Goal: Use online tool/utility: Utilize a website feature to perform a specific function

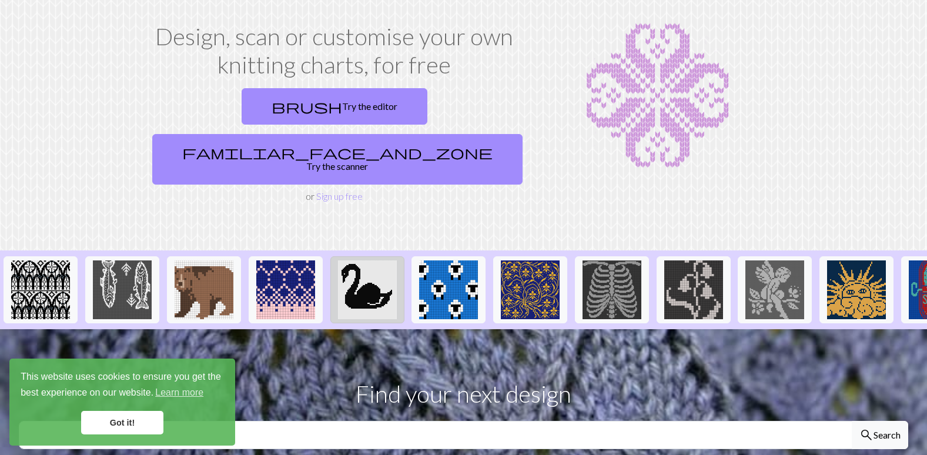
scroll to position [59, 0]
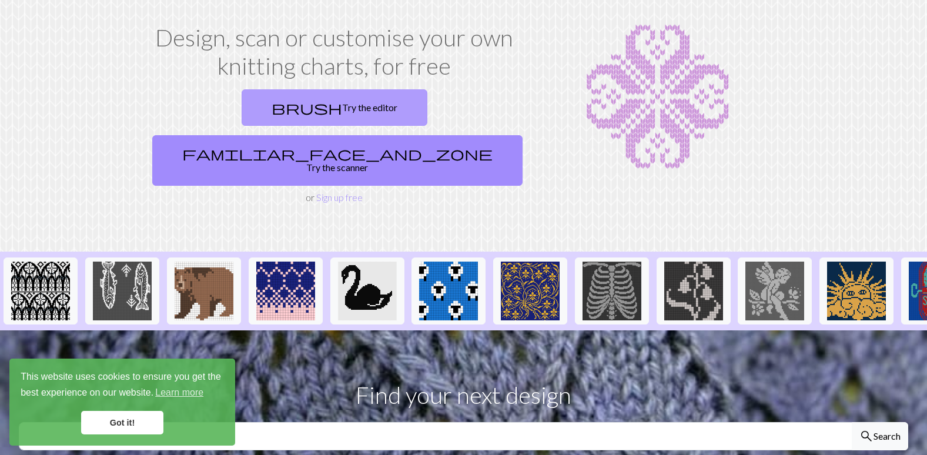
click at [242, 110] on link "brush Try the editor" at bounding box center [335, 107] width 186 height 36
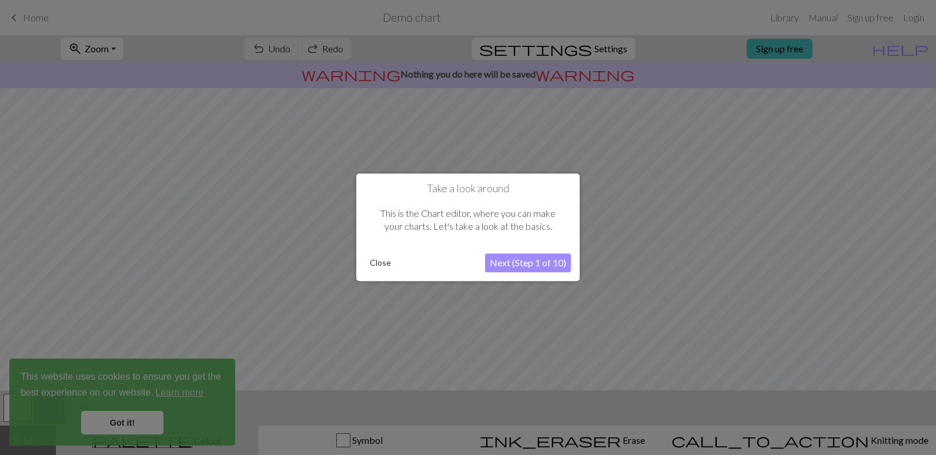
click at [377, 262] on button "Close" at bounding box center [380, 264] width 31 height 18
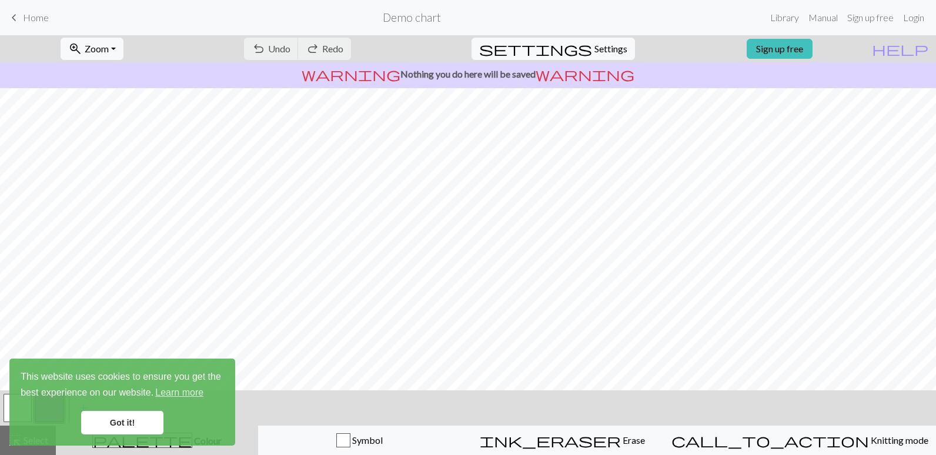
click at [156, 422] on link "Got it!" at bounding box center [122, 423] width 82 height 24
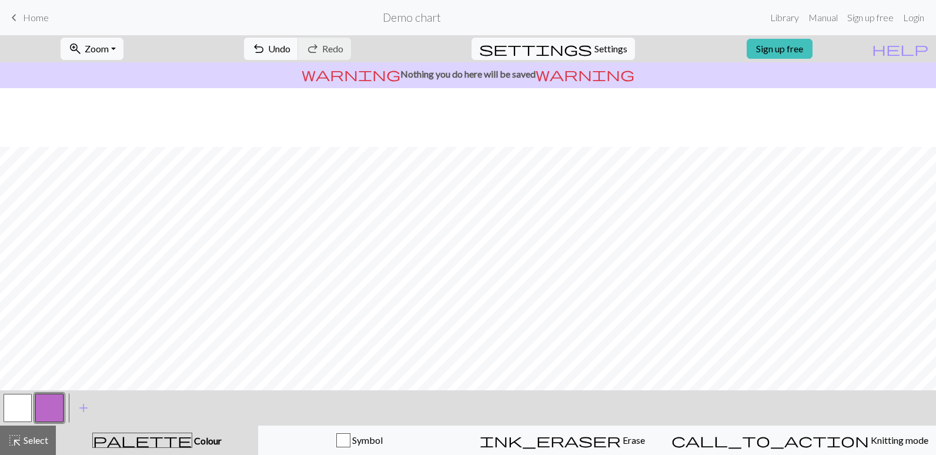
scroll to position [59, 0]
click at [554, 434] on div "ink_eraser Erase Erase" at bounding box center [563, 440] width 188 height 14
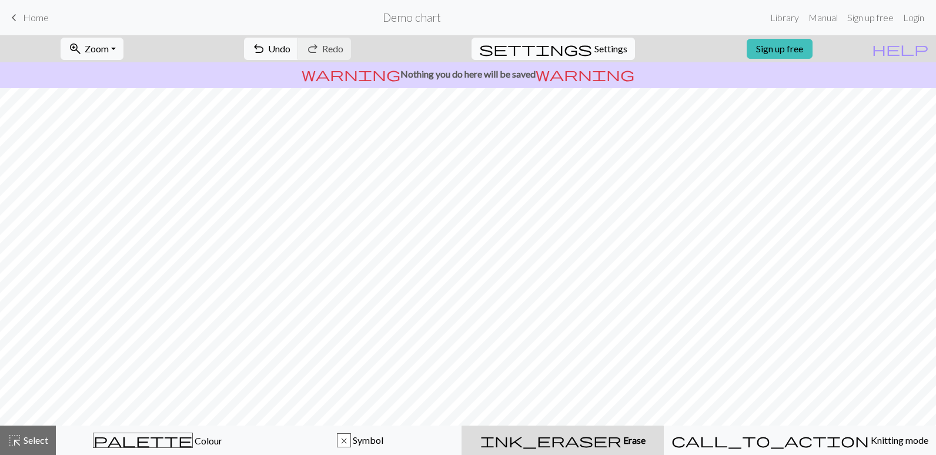
click at [571, 53] on span "settings" at bounding box center [535, 49] width 113 height 16
select select "aran"
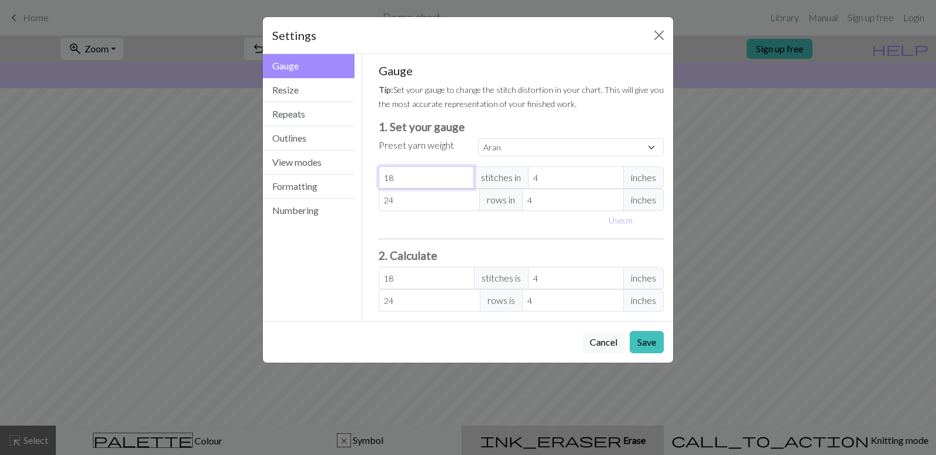
drag, startPoint x: 446, startPoint y: 179, endPoint x: 378, endPoint y: 179, distance: 68.8
click at [378, 179] on div "Gauge Tip: Set your gauge to change the stitch distortion in your chart. This w…" at bounding box center [521, 187] width 305 height 267
type input "5"
type input "50"
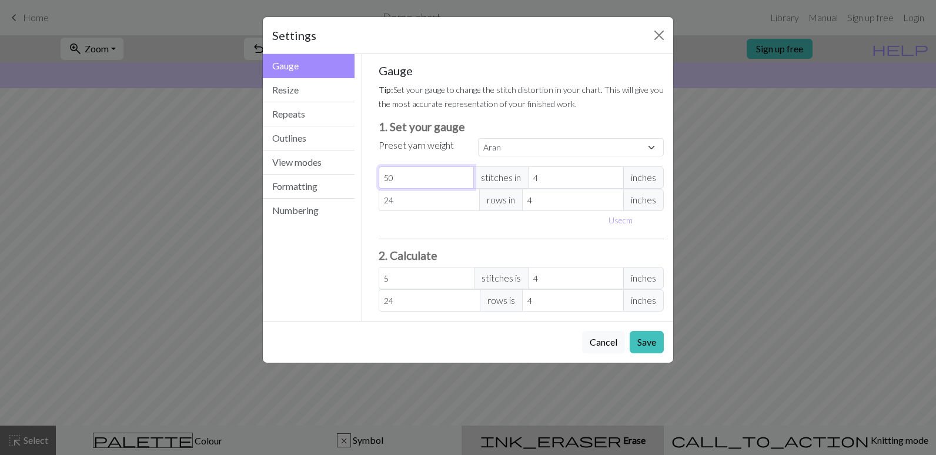
type input "50"
click at [402, 198] on input "24" at bounding box center [430, 200] width 102 height 22
type input "2"
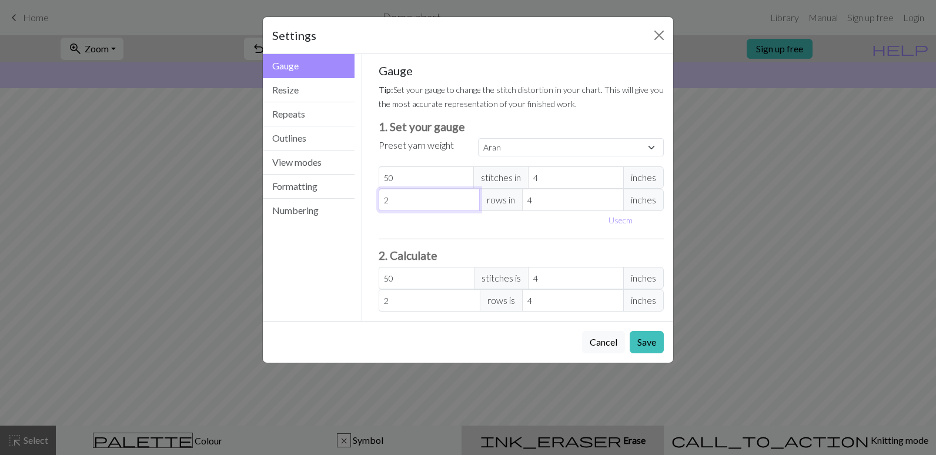
type input "0"
type input "5"
type input "50"
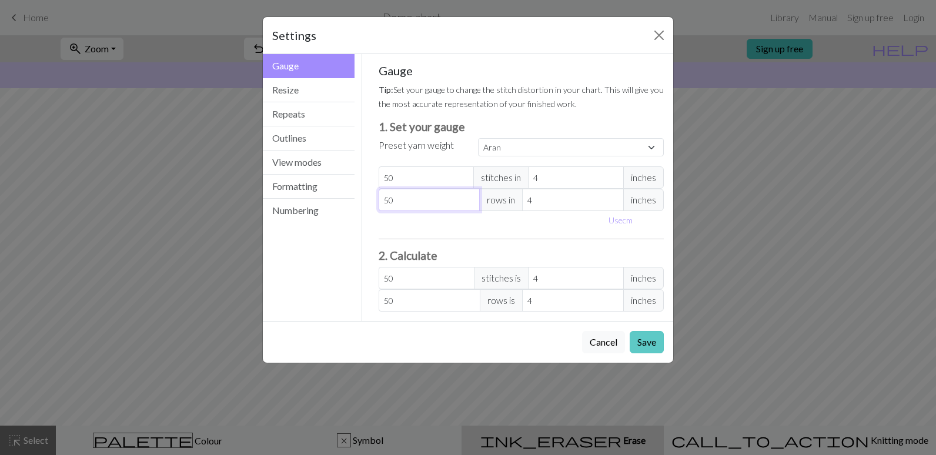
type input "50"
click at [648, 343] on button "Save" at bounding box center [647, 342] width 34 height 22
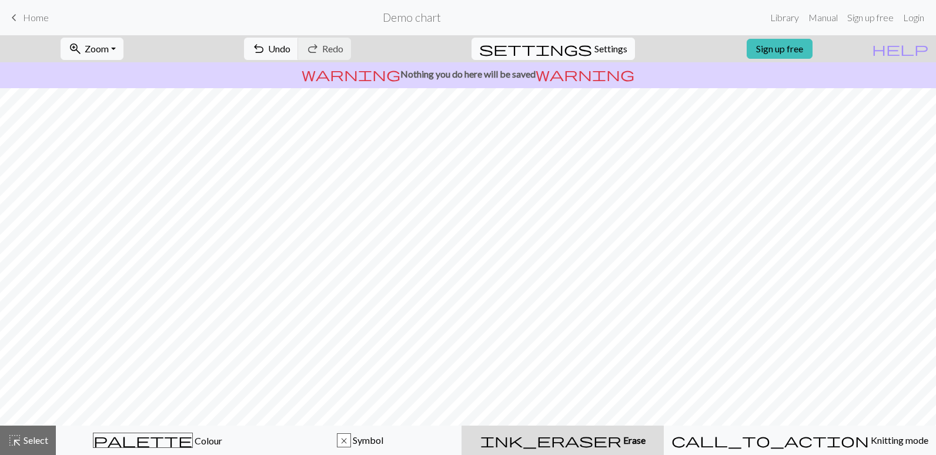
click at [617, 42] on button "settings Settings" at bounding box center [553, 49] width 163 height 22
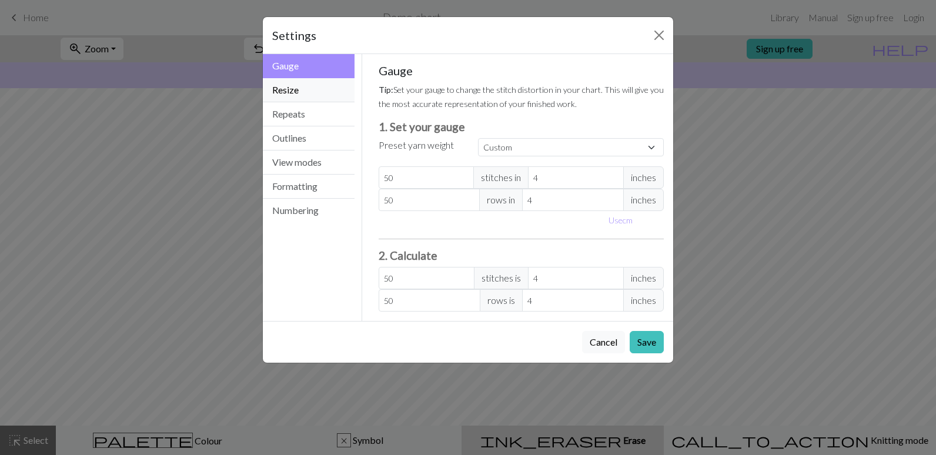
click at [309, 93] on button "Resize" at bounding box center [309, 90] width 92 height 24
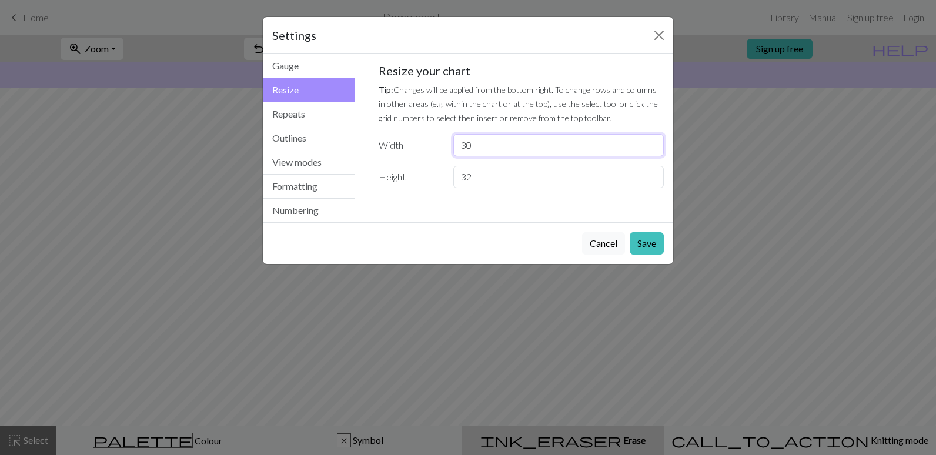
drag, startPoint x: 515, startPoint y: 152, endPoint x: 412, endPoint y: 148, distance: 103.6
click at [412, 148] on div "Width 30" at bounding box center [522, 145] width 300 height 22
type input "50"
click at [488, 179] on input "32" at bounding box center [558, 177] width 211 height 22
type input "3"
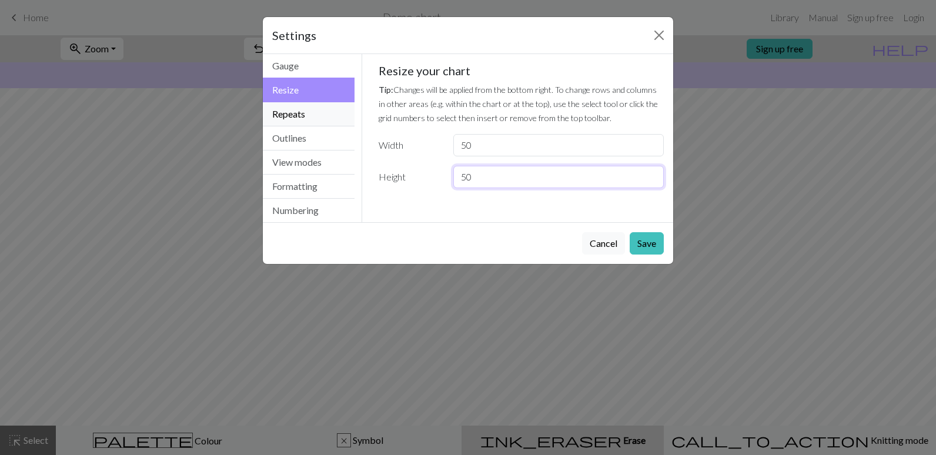
type input "50"
click at [326, 117] on button "Repeats" at bounding box center [309, 114] width 92 height 24
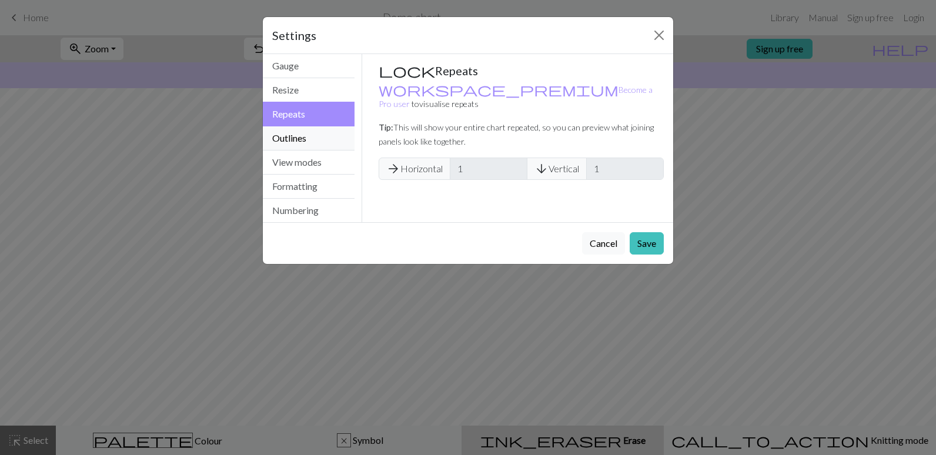
click at [318, 134] on button "Outlines" at bounding box center [309, 138] width 92 height 24
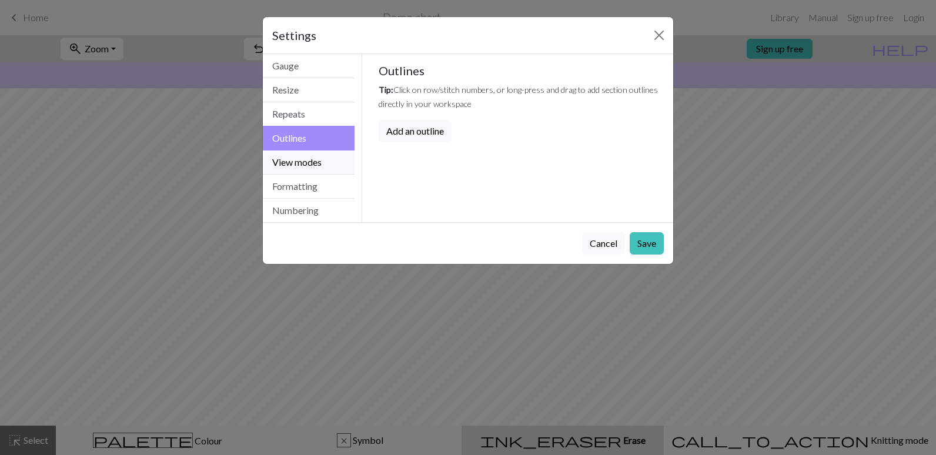
click at [311, 162] on button "View modes" at bounding box center [309, 163] width 92 height 24
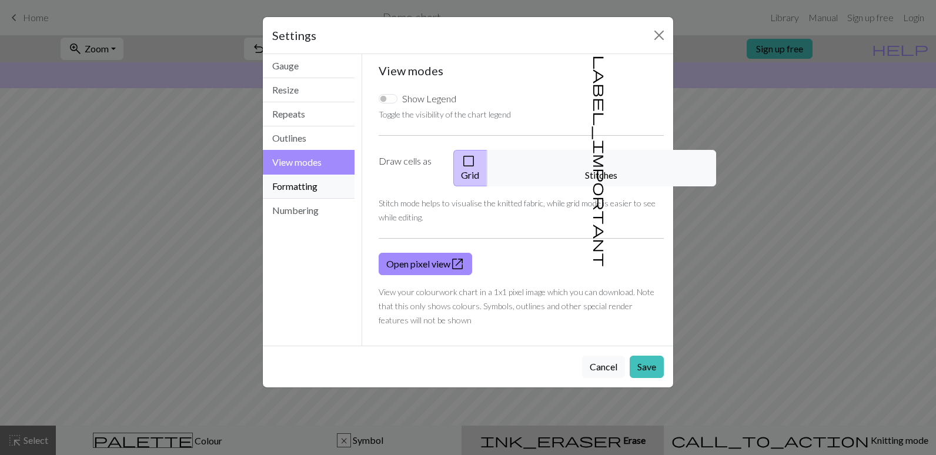
click at [307, 191] on button "Formatting" at bounding box center [309, 187] width 92 height 24
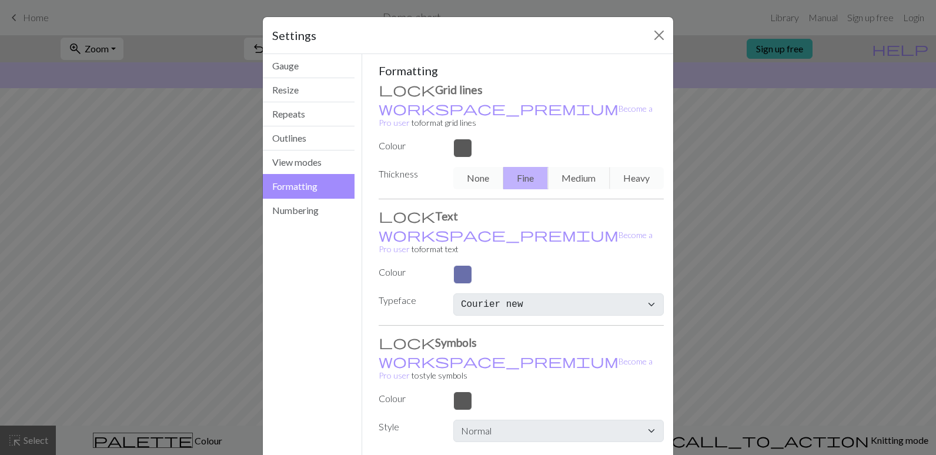
drag, startPoint x: 641, startPoint y: 438, endPoint x: 679, endPoint y: 409, distance: 47.0
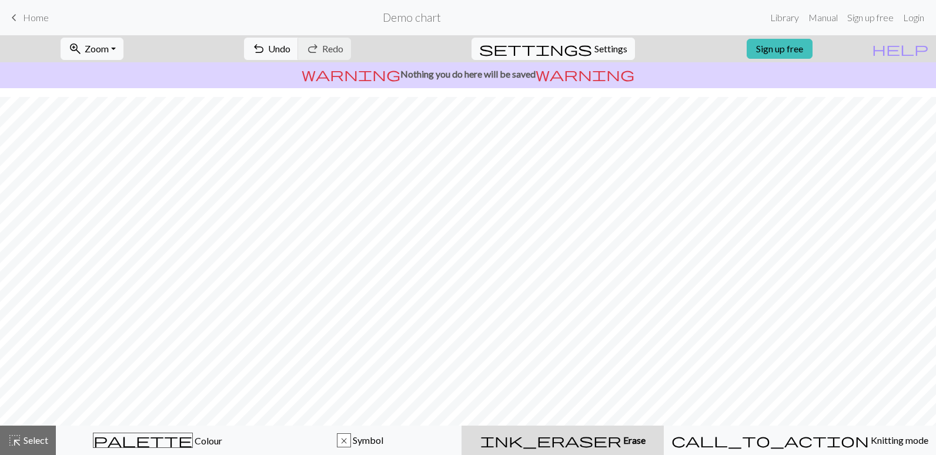
scroll to position [118, 0]
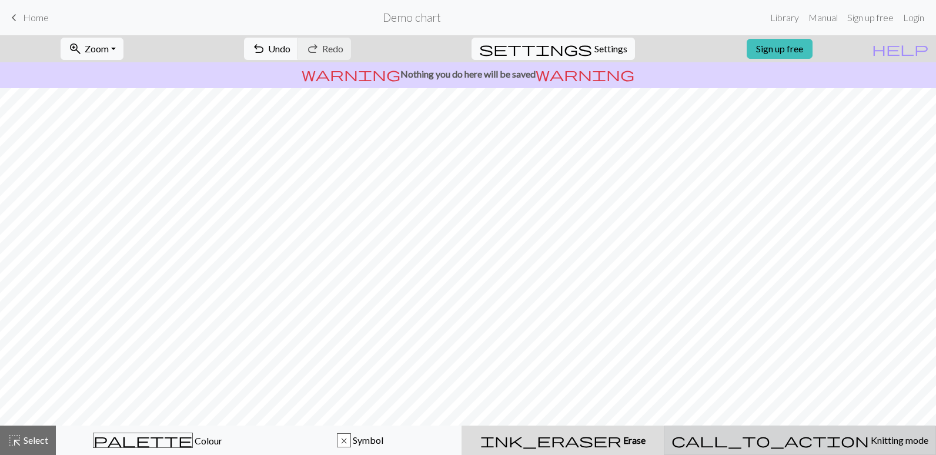
click at [782, 436] on div "call_to_action Knitting mode Knitting mode" at bounding box center [800, 440] width 257 height 14
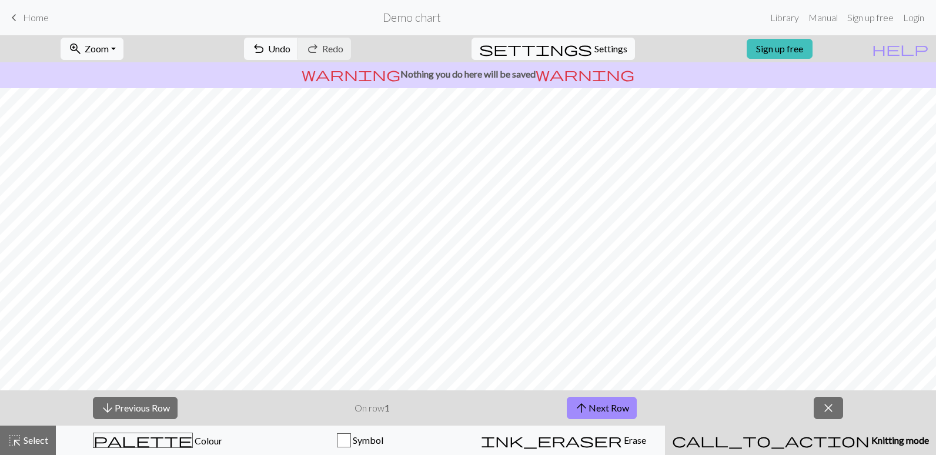
drag, startPoint x: 152, startPoint y: 441, endPoint x: 250, endPoint y: 419, distance: 100.7
click at [152, 441] on span "palette" at bounding box center [143, 440] width 99 height 16
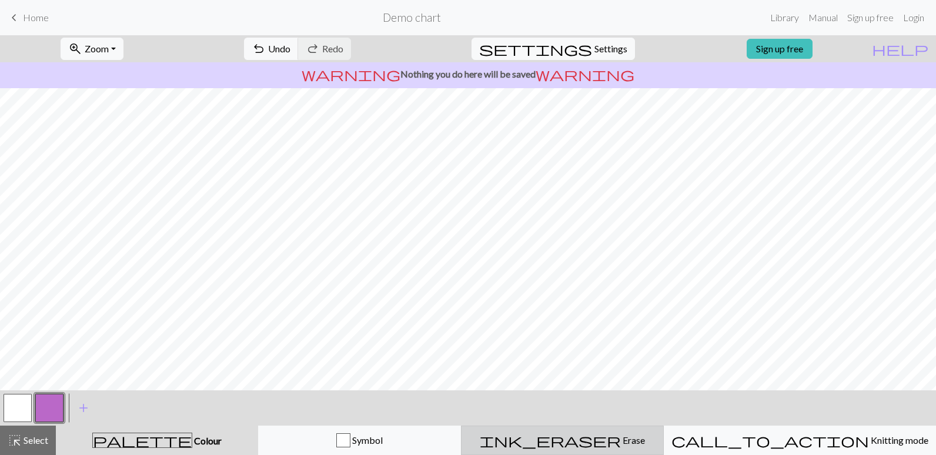
drag, startPoint x: 589, startPoint y: 442, endPoint x: 589, endPoint y: 431, distance: 10.6
click at [589, 442] on span "ink_eraser" at bounding box center [550, 440] width 141 height 16
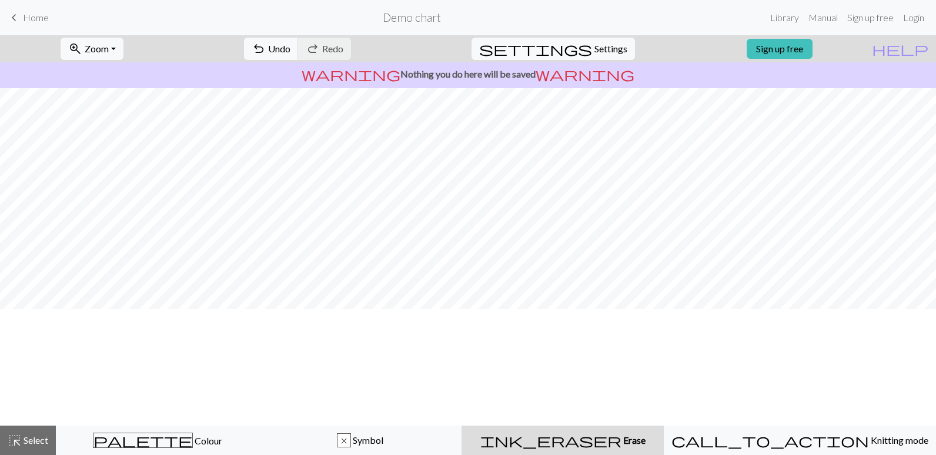
scroll to position [0, 0]
click at [21, 447] on span "highlight_alt" at bounding box center [15, 440] width 14 height 16
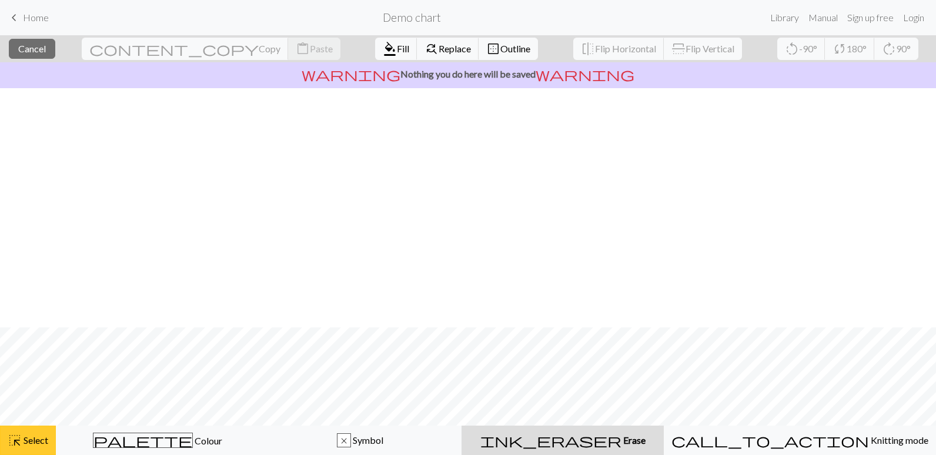
scroll to position [312, 0]
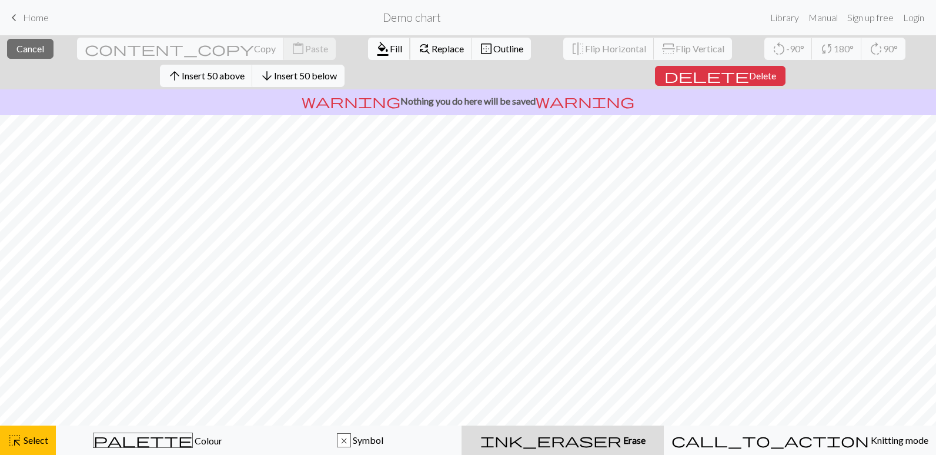
click at [390, 46] on span "Fill" at bounding box center [396, 48] width 12 height 11
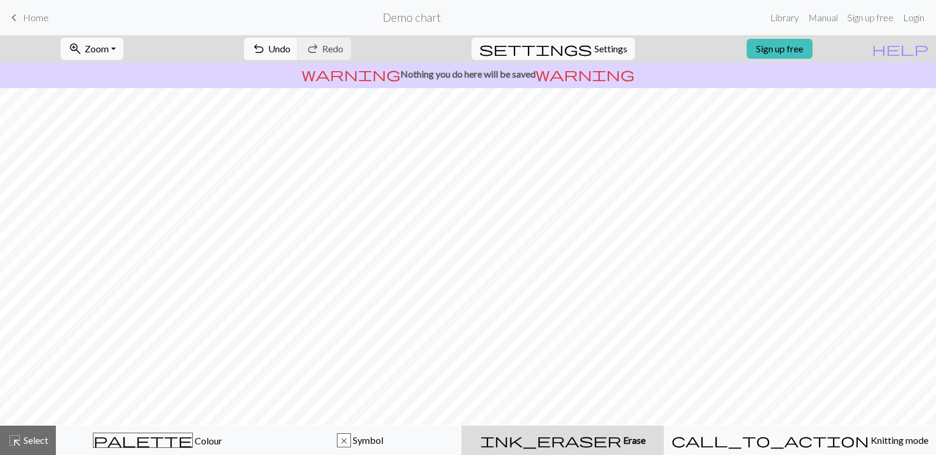
scroll to position [0, 0]
click at [33, 434] on div "highlight_alt Select Select" at bounding box center [28, 440] width 41 height 14
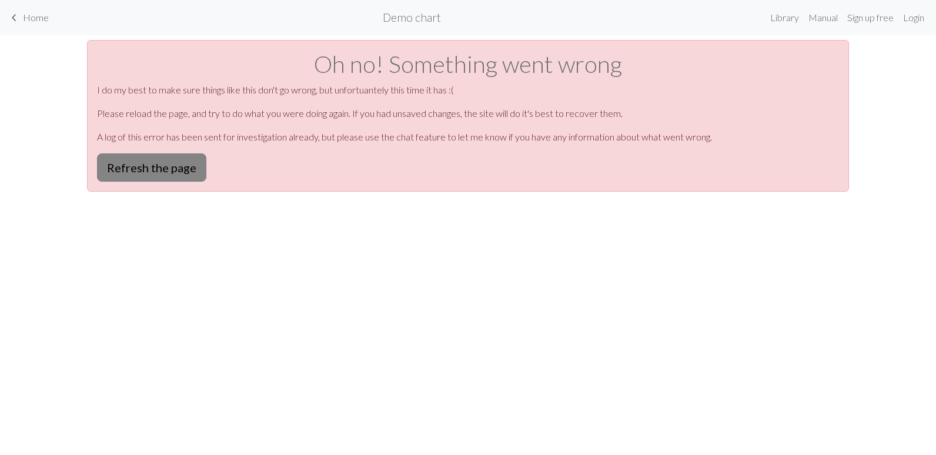
click at [161, 159] on button "Refresh the page" at bounding box center [151, 167] width 109 height 28
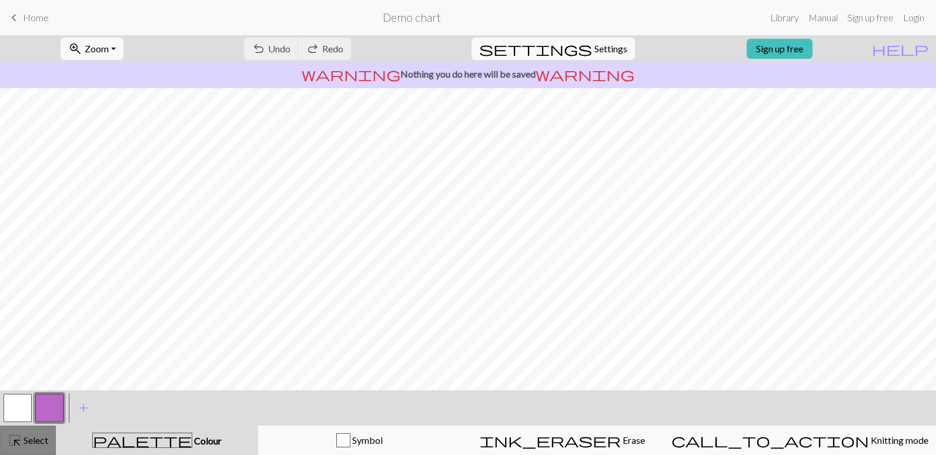
click at [45, 440] on span "Select" at bounding box center [35, 440] width 26 height 11
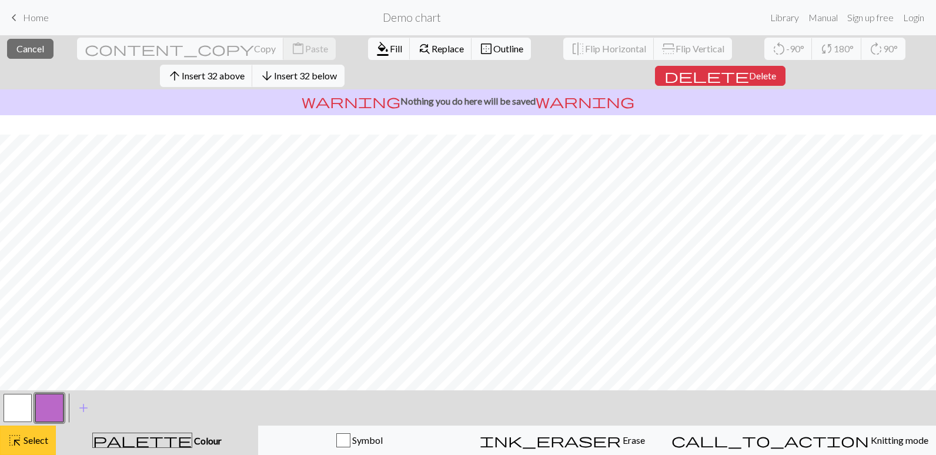
scroll to position [156, 0]
click at [432, 49] on span "Replace" at bounding box center [448, 48] width 32 height 11
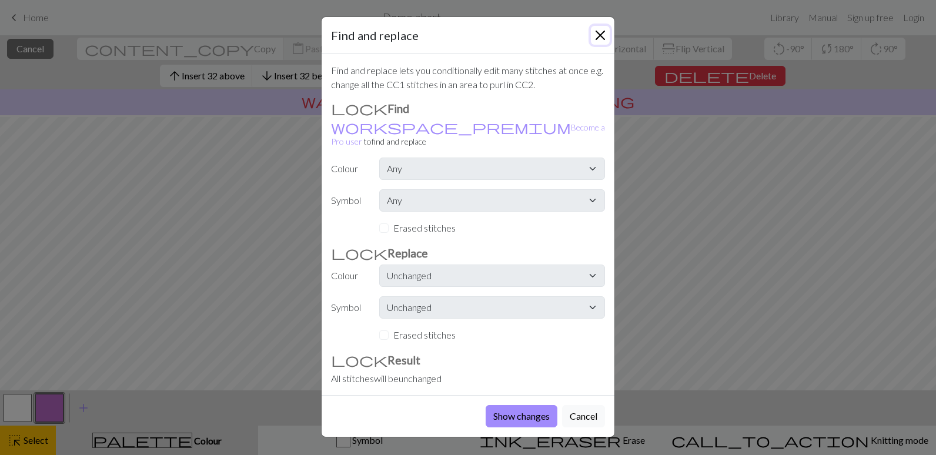
click at [595, 34] on button "Close" at bounding box center [600, 35] width 19 height 19
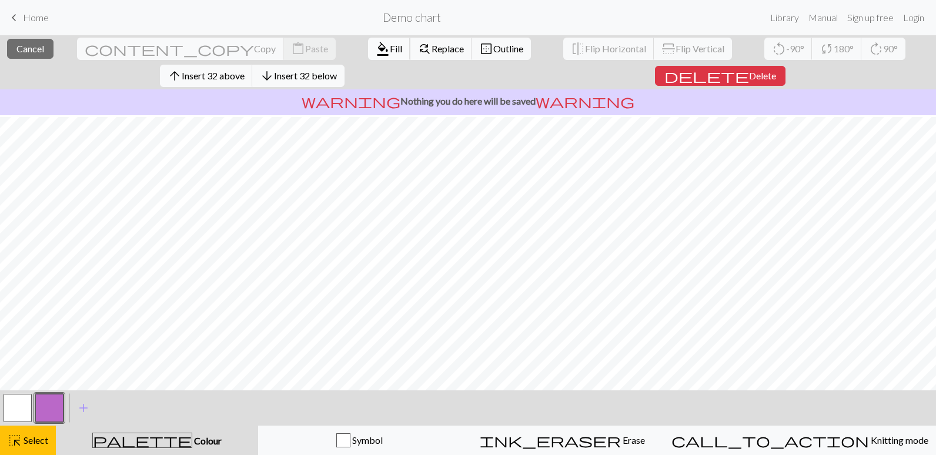
click at [390, 49] on span "Fill" at bounding box center [396, 48] width 12 height 11
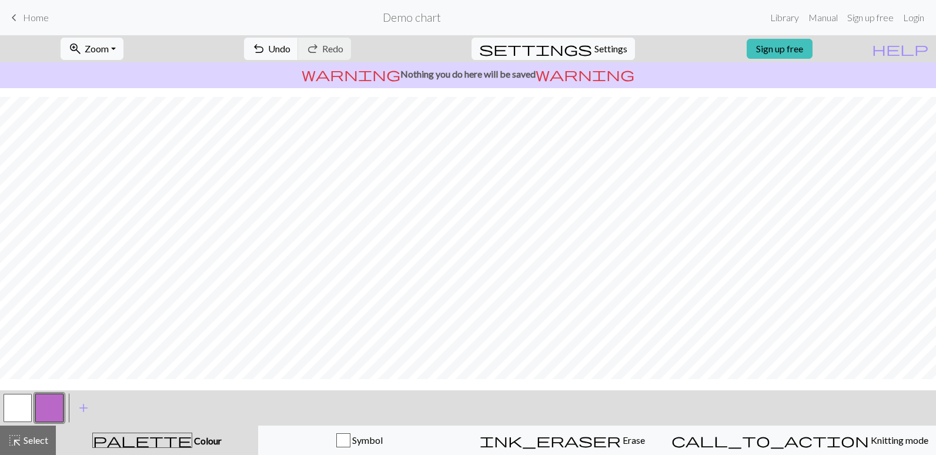
scroll to position [136, 0]
click at [23, 403] on button "button" at bounding box center [18, 408] width 28 height 28
drag, startPoint x: 32, startPoint y: 440, endPoint x: 73, endPoint y: 398, distance: 59.5
click at [32, 440] on span "Select" at bounding box center [35, 440] width 26 height 11
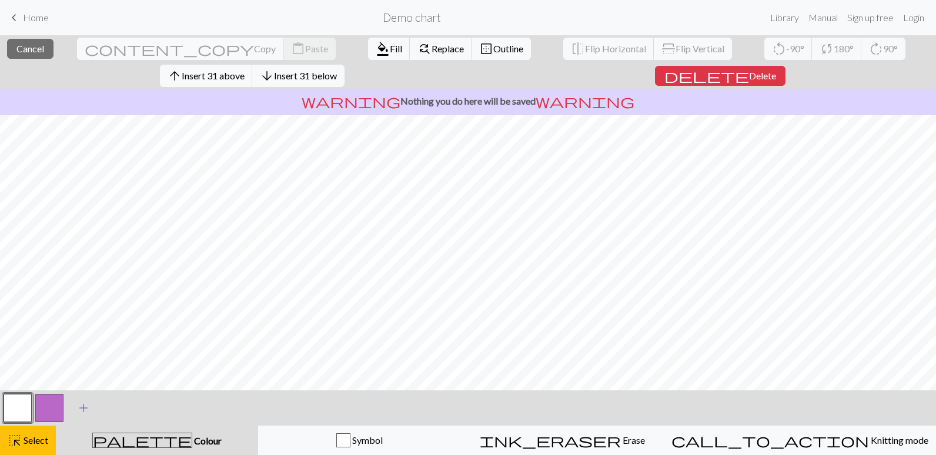
scroll to position [136, 0]
click at [390, 52] on span "Fill" at bounding box center [396, 48] width 12 height 11
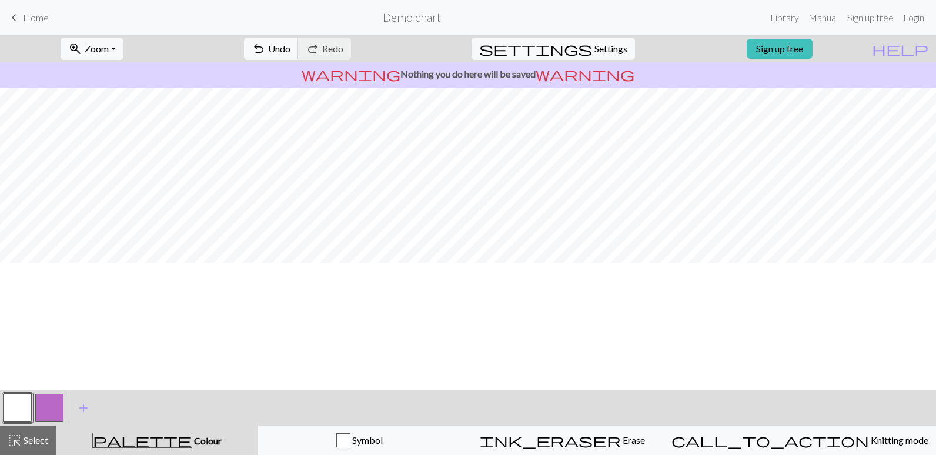
scroll to position [0, 0]
click at [58, 407] on button "button" at bounding box center [49, 408] width 28 height 28
click at [81, 405] on span "add" at bounding box center [83, 408] width 14 height 16
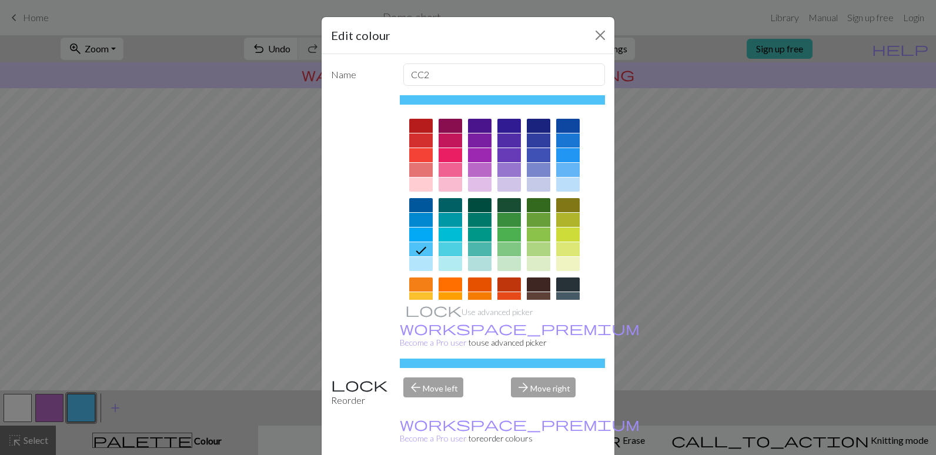
click at [562, 152] on div at bounding box center [568, 155] width 24 height 14
click at [154, 268] on div "Edit colour Name CC2 Use advanced picker workspace_premium Become a Pro user to…" at bounding box center [468, 227] width 936 height 455
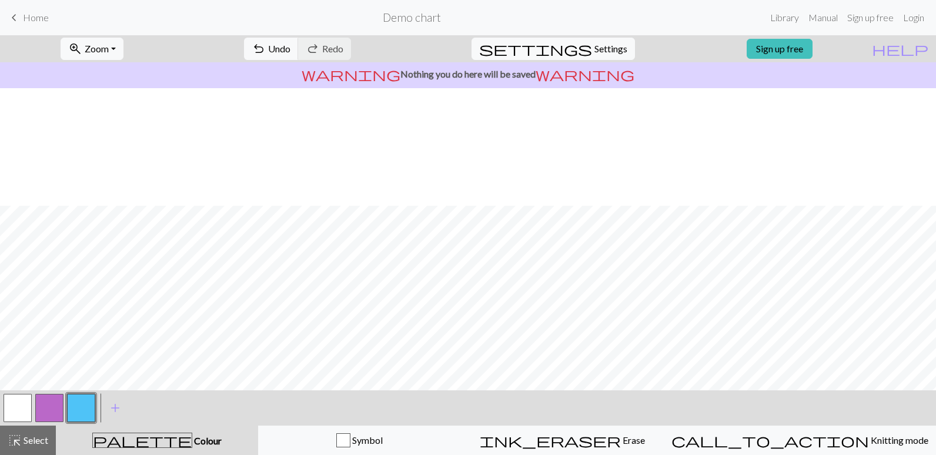
scroll to position [118, 0]
click at [410, 445] on div "Symbol" at bounding box center [360, 440] width 188 height 14
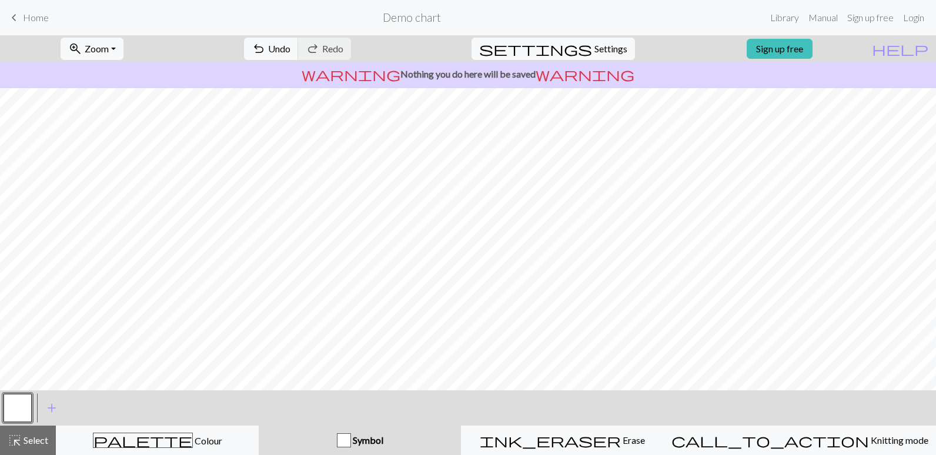
click at [358, 439] on div "Symbol" at bounding box center [360, 440] width 188 height 14
drag, startPoint x: 392, startPoint y: 435, endPoint x: 345, endPoint y: 443, distance: 47.8
click at [345, 443] on div "Symbol" at bounding box center [360, 440] width 188 height 14
click at [152, 438] on span "palette" at bounding box center [143, 440] width 99 height 16
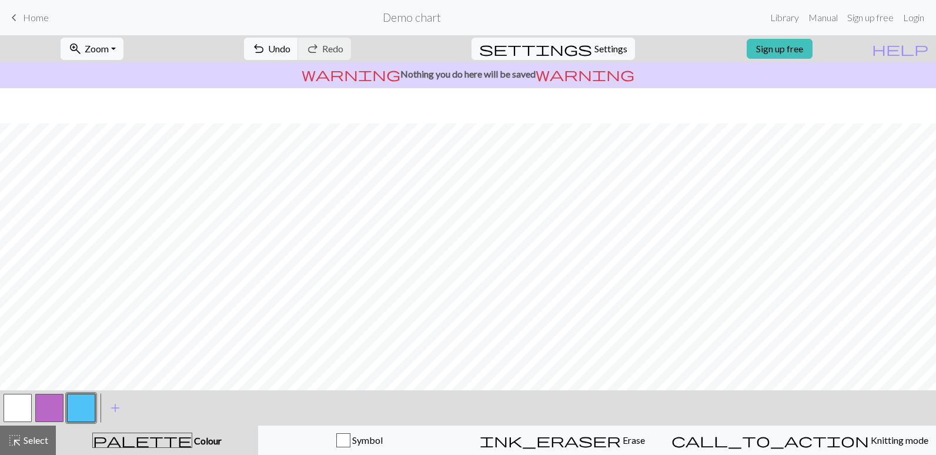
scroll to position [136, 0]
click at [602, 48] on span "Settings" at bounding box center [611, 49] width 33 height 14
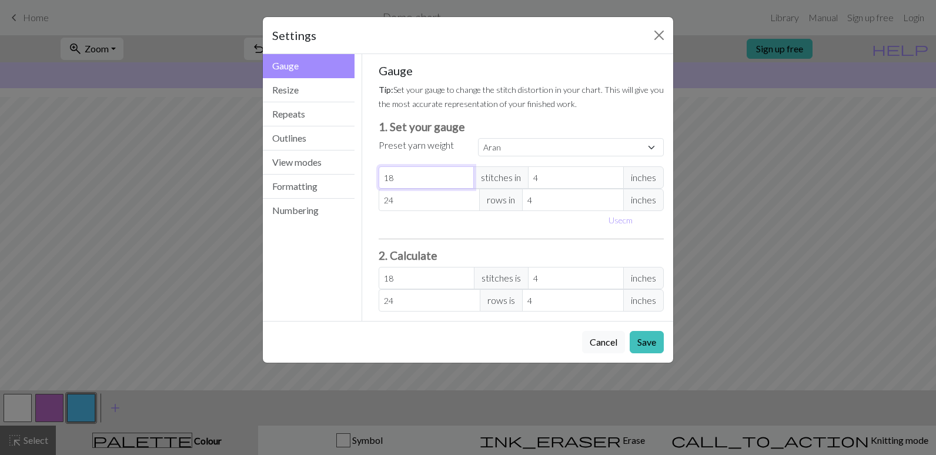
drag, startPoint x: 406, startPoint y: 176, endPoint x: 421, endPoint y: 178, distance: 14.2
click at [421, 178] on input "18" at bounding box center [427, 177] width 96 height 22
click at [415, 199] on input "24" at bounding box center [430, 200] width 102 height 22
select select "custom"
type input "23"
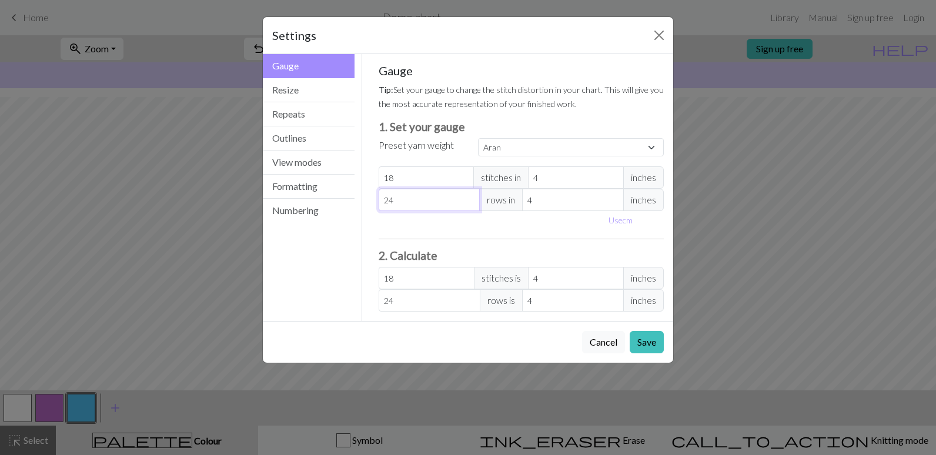
type input "23"
click at [302, 90] on button "Resize" at bounding box center [309, 90] width 92 height 24
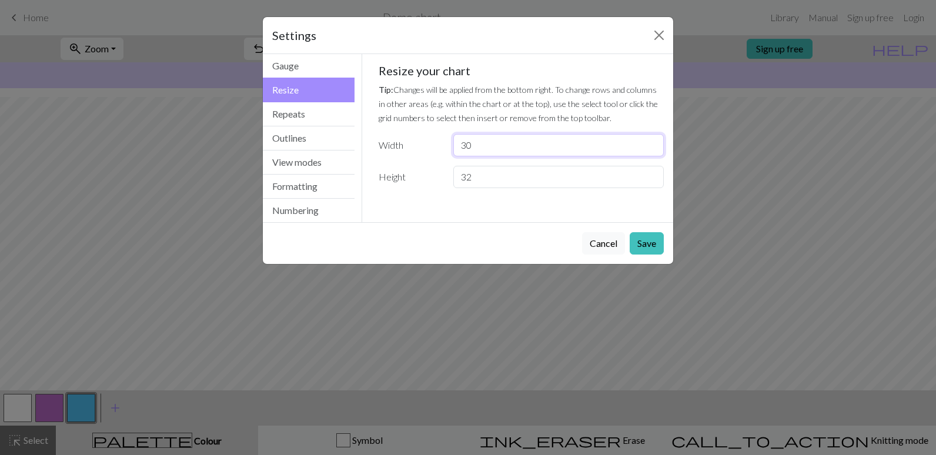
drag, startPoint x: 494, startPoint y: 141, endPoint x: 444, endPoint y: 146, distance: 50.3
click at [444, 146] on div "Width 30" at bounding box center [522, 145] width 300 height 22
type input "50"
click at [483, 174] on input "32" at bounding box center [558, 177] width 211 height 22
drag, startPoint x: 473, startPoint y: 178, endPoint x: 432, endPoint y: 180, distance: 41.2
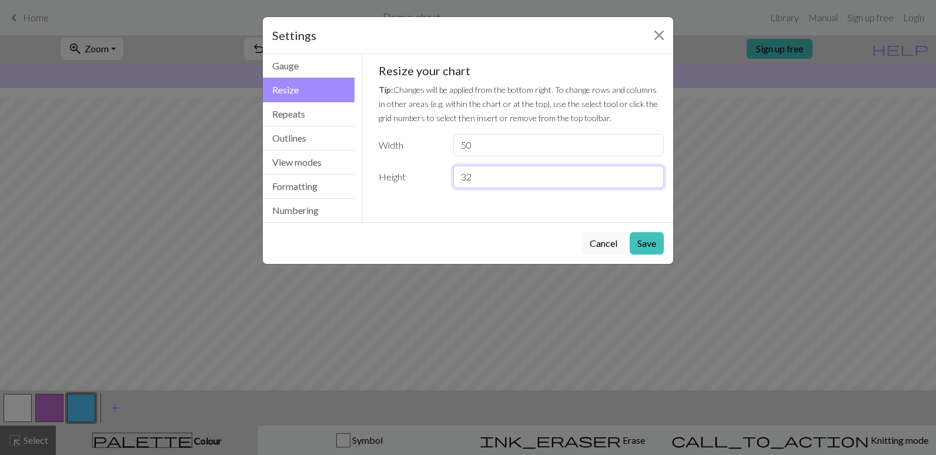
click at [432, 180] on div "Height 32" at bounding box center [522, 177] width 300 height 22
type input "50"
click at [648, 244] on button "Save" at bounding box center [647, 243] width 34 height 22
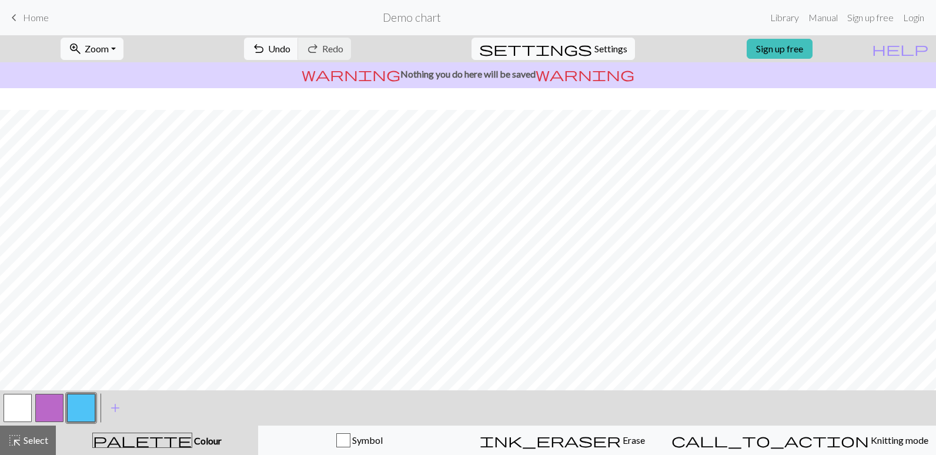
scroll to position [348, 0]
click at [116, 406] on span "add" at bounding box center [115, 408] width 14 height 16
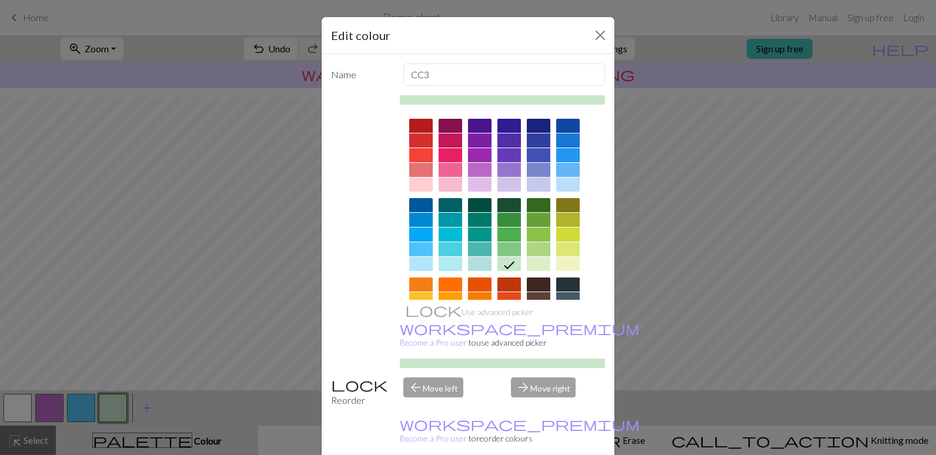
click at [83, 410] on div "Edit colour Name CC3 Use advanced picker workspace_premium Become a Pro user to…" at bounding box center [468, 227] width 936 height 455
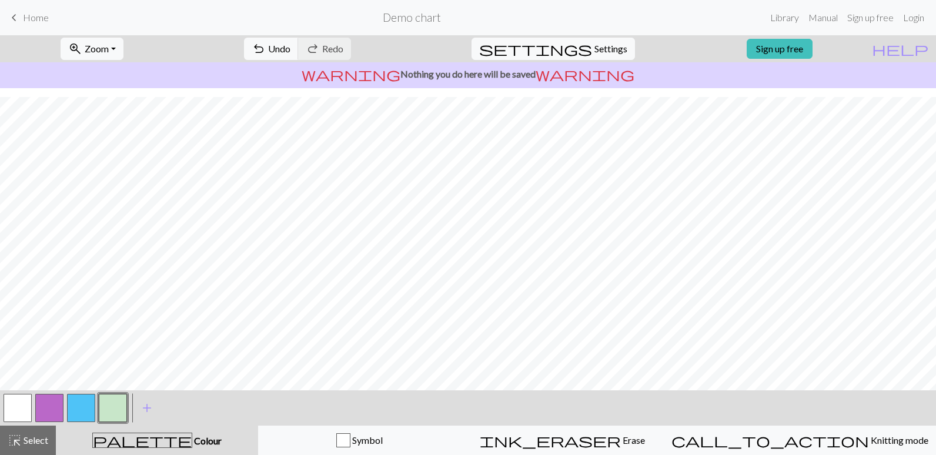
click at [75, 413] on button "button" at bounding box center [81, 408] width 28 height 28
drag, startPoint x: 75, startPoint y: 411, endPoint x: 56, endPoint y: 413, distance: 19.0
click at [58, 413] on button "button" at bounding box center [49, 408] width 28 height 28
click at [51, 412] on button "button" at bounding box center [49, 408] width 28 height 28
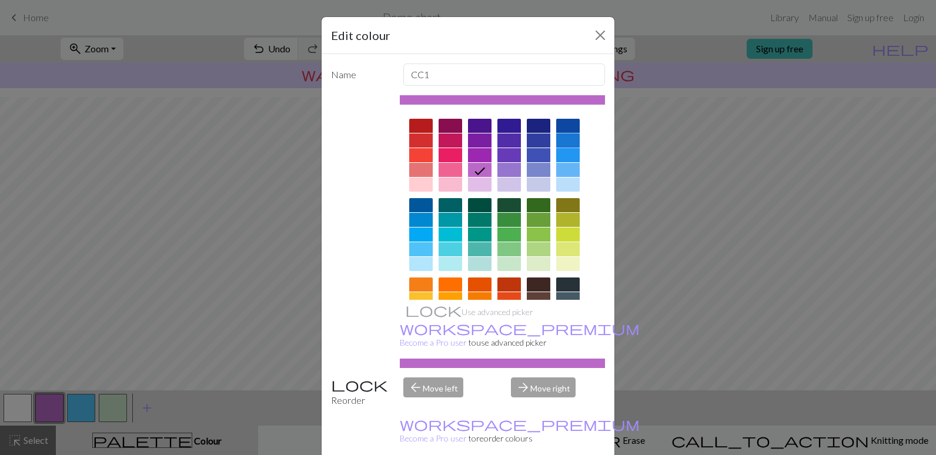
click at [571, 139] on div at bounding box center [568, 141] width 24 height 14
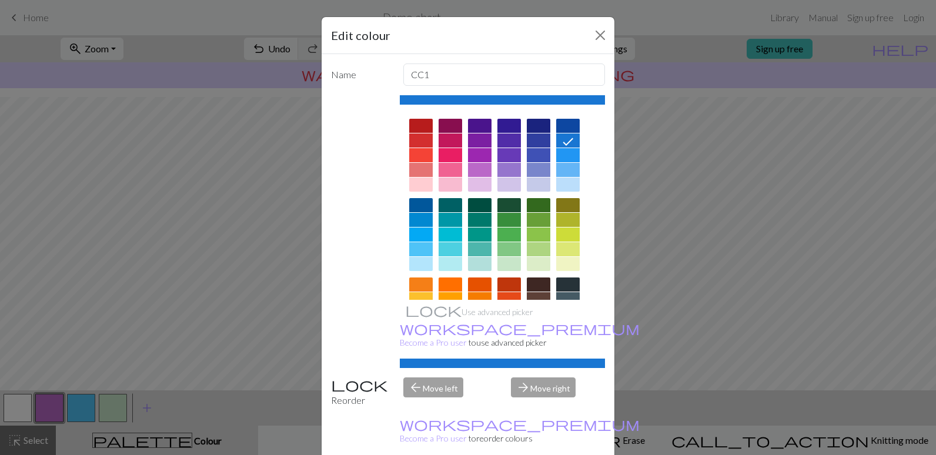
click at [20, 340] on div "Edit colour Name CC1 Use advanced picker workspace_premium Become a Pro user to…" at bounding box center [468, 227] width 936 height 455
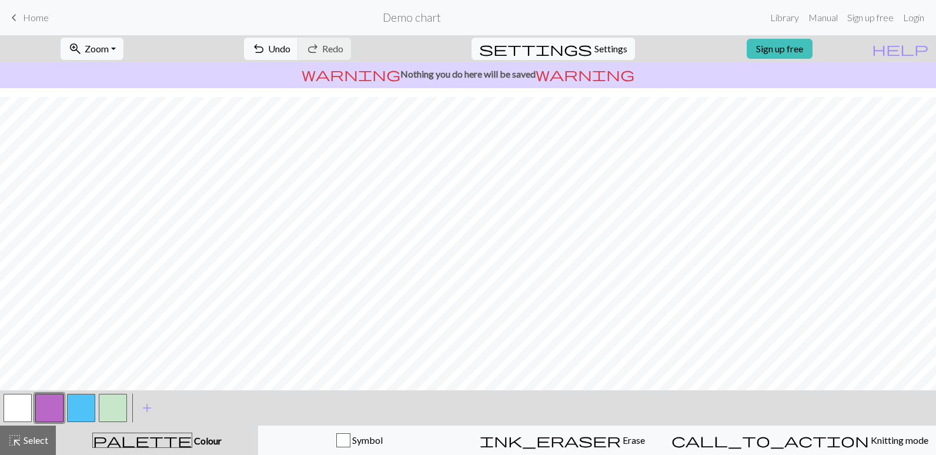
click at [51, 412] on button "button" at bounding box center [49, 408] width 28 height 28
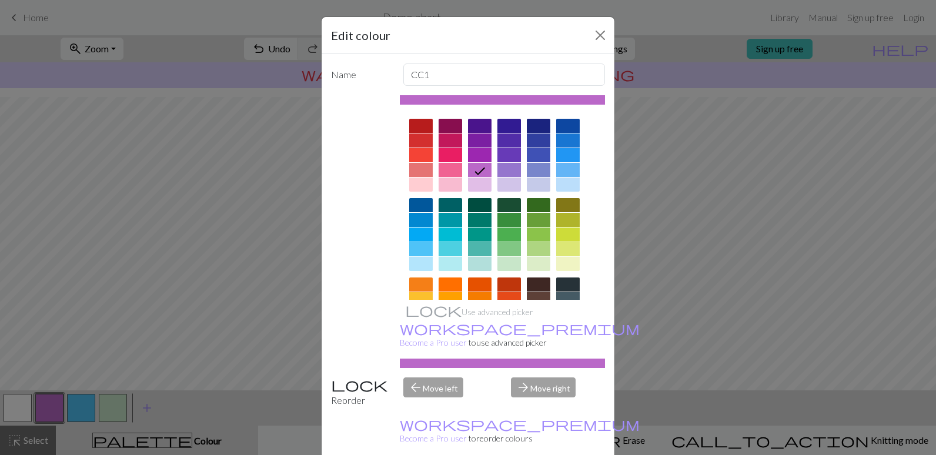
click at [565, 139] on div at bounding box center [568, 141] width 24 height 14
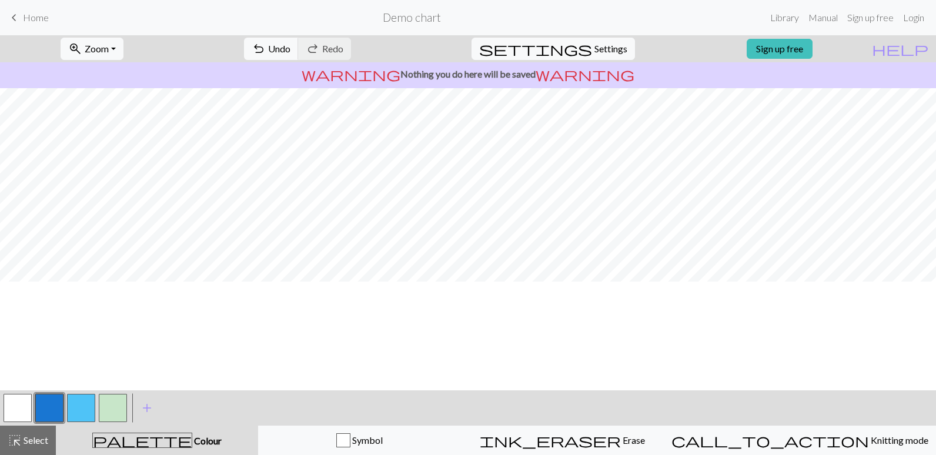
scroll to position [230, 0]
click at [118, 404] on button "button" at bounding box center [113, 408] width 28 height 28
click at [114, 412] on button "button" at bounding box center [113, 408] width 28 height 28
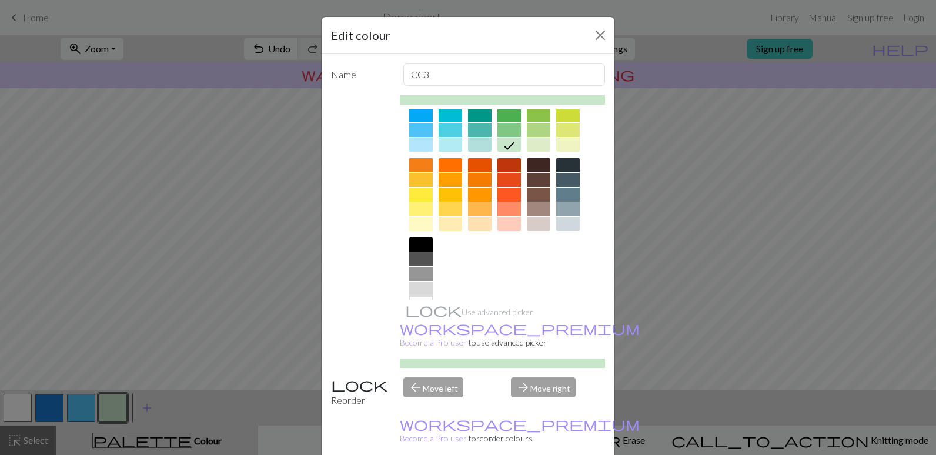
scroll to position [143, 0]
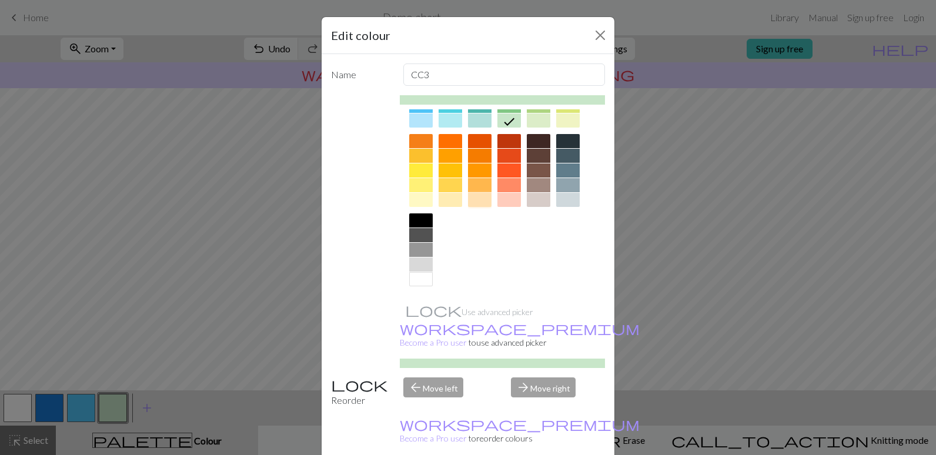
click at [473, 199] on div at bounding box center [480, 200] width 24 height 14
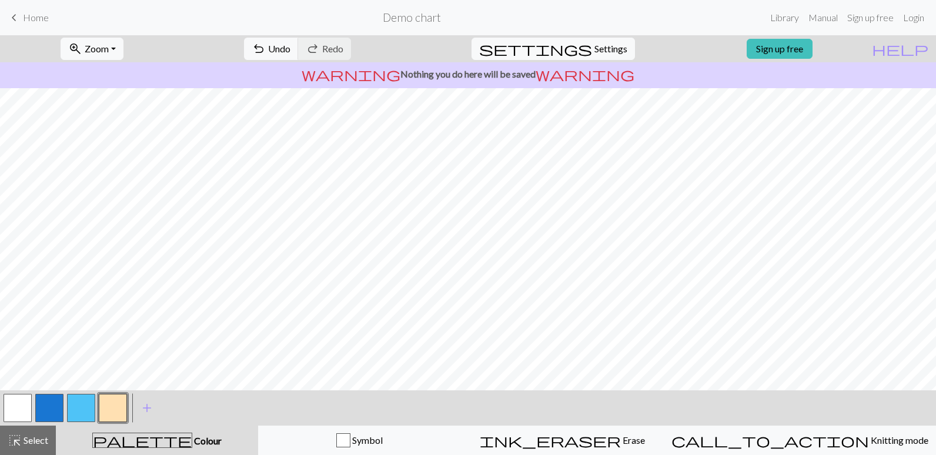
click at [52, 401] on button "button" at bounding box center [49, 408] width 28 height 28
click at [53, 405] on button "button" at bounding box center [49, 408] width 28 height 28
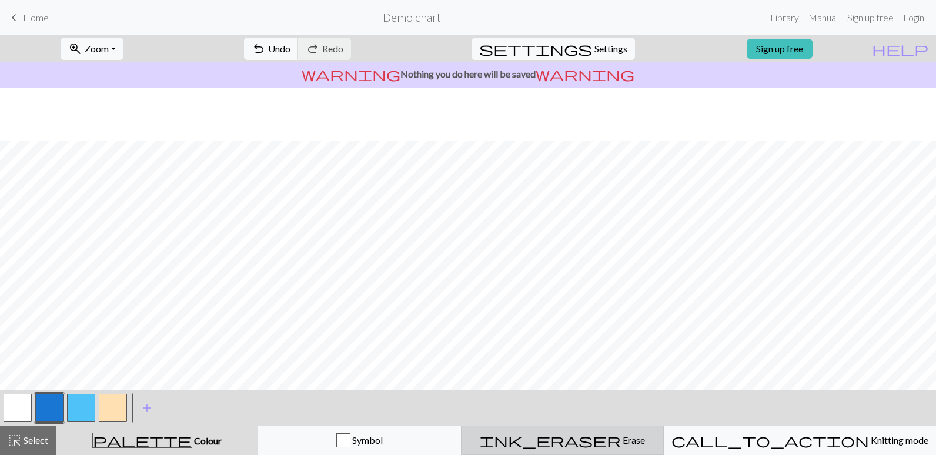
scroll to position [289, 0]
click at [116, 407] on button "button" at bounding box center [113, 408] width 28 height 28
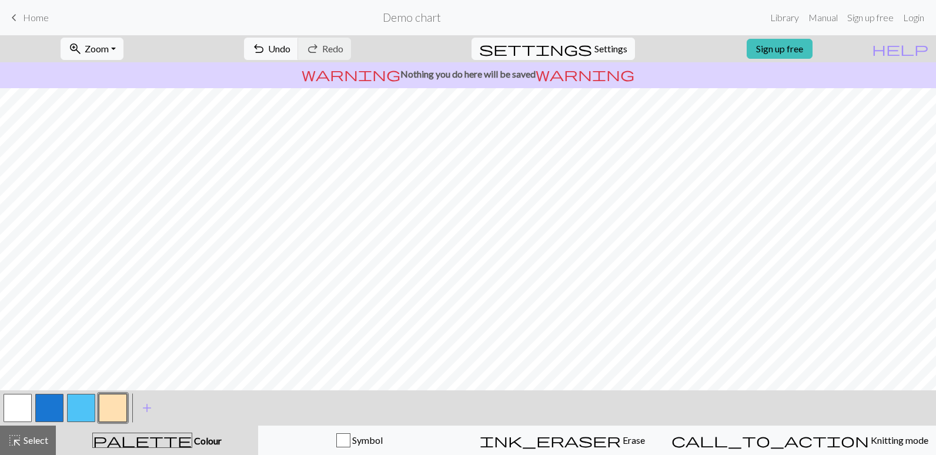
click at [51, 405] on button "button" at bounding box center [49, 408] width 28 height 28
click at [118, 409] on button "button" at bounding box center [113, 408] width 28 height 28
click at [48, 398] on button "button" at bounding box center [49, 408] width 28 height 28
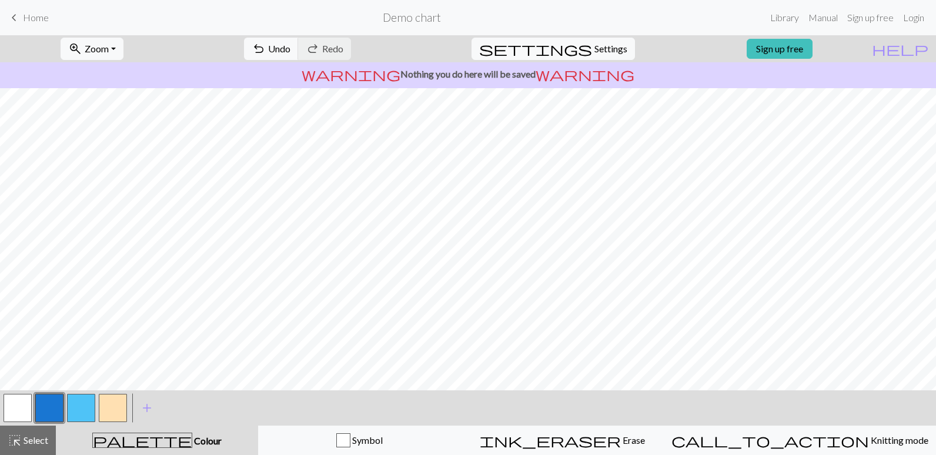
click at [115, 408] on button "button" at bounding box center [113, 408] width 28 height 28
click at [51, 411] on button "button" at bounding box center [49, 408] width 28 height 28
click at [116, 414] on button "button" at bounding box center [113, 408] width 28 height 28
click at [52, 401] on button "button" at bounding box center [49, 408] width 28 height 28
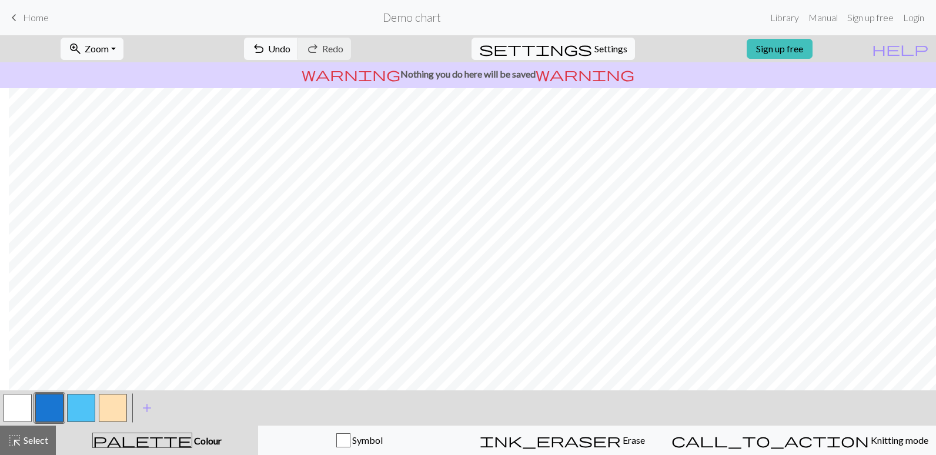
click at [117, 405] on button "button" at bounding box center [113, 408] width 28 height 28
click at [47, 411] on button "button" at bounding box center [49, 408] width 28 height 28
click at [114, 411] on button "button" at bounding box center [113, 408] width 28 height 28
click at [42, 410] on button "button" at bounding box center [49, 408] width 28 height 28
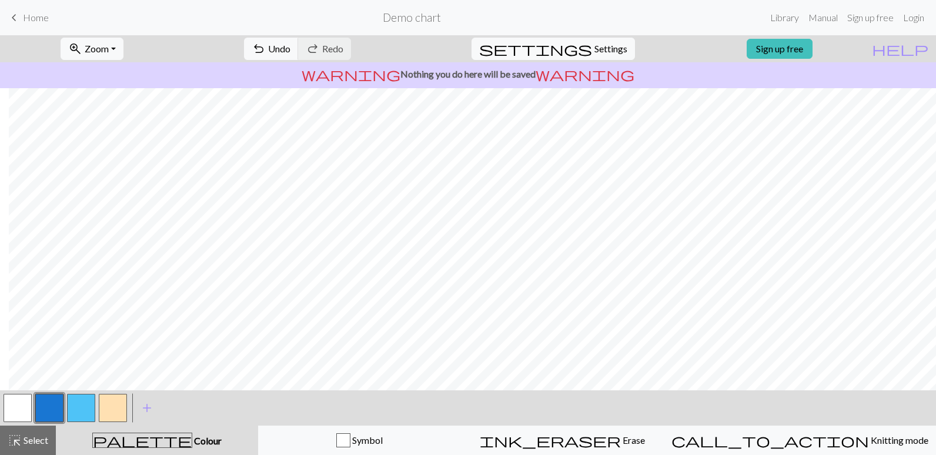
click at [108, 408] on button "button" at bounding box center [113, 408] width 28 height 28
click at [46, 408] on button "button" at bounding box center [49, 408] width 28 height 28
click at [19, 409] on button "button" at bounding box center [18, 408] width 28 height 28
click at [50, 402] on button "button" at bounding box center [49, 408] width 28 height 28
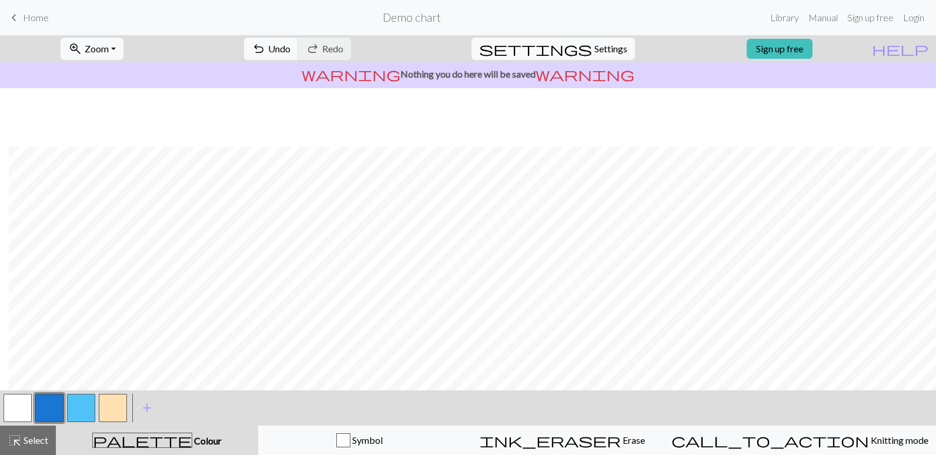
scroll to position [230, 9]
click at [116, 399] on button "button" at bounding box center [113, 408] width 28 height 28
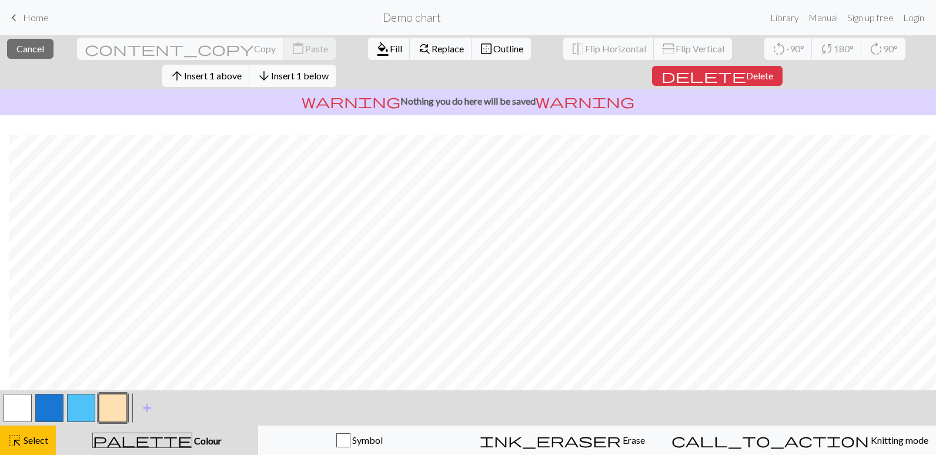
scroll to position [368, 9]
click at [329, 70] on span "Insert 1 below" at bounding box center [300, 75] width 58 height 11
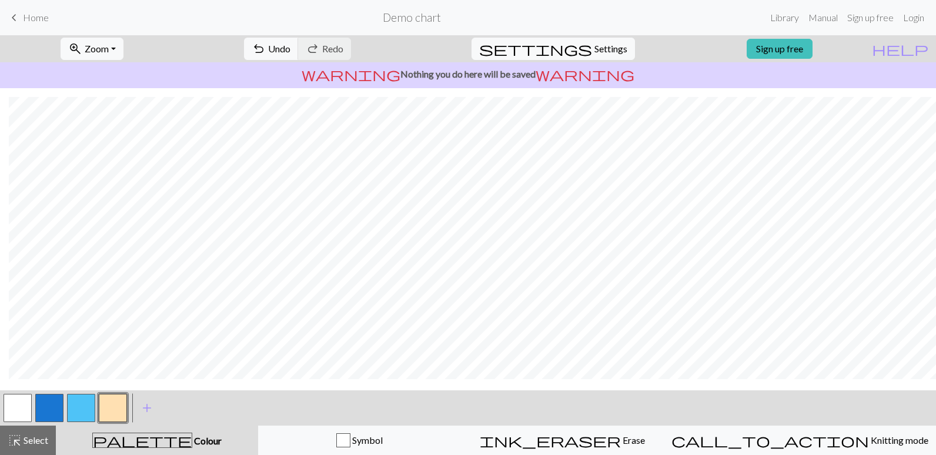
scroll to position [359, 9]
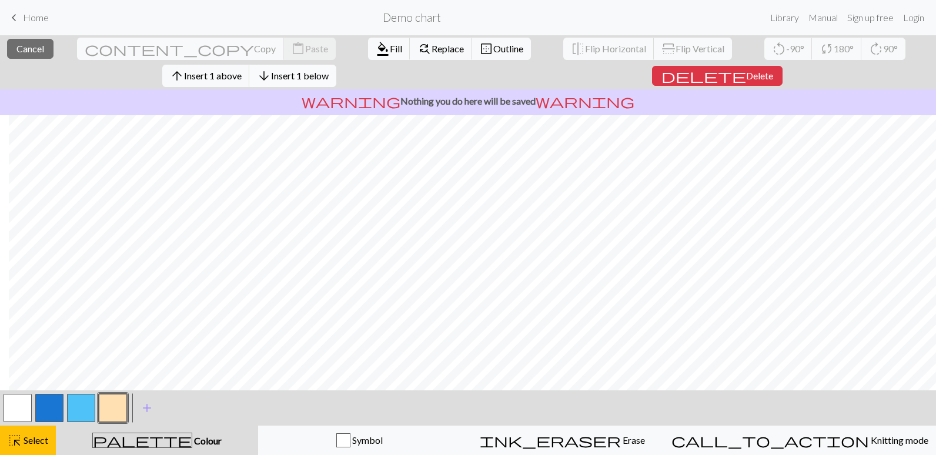
click at [329, 70] on span "Insert 1 below" at bounding box center [300, 75] width 58 height 11
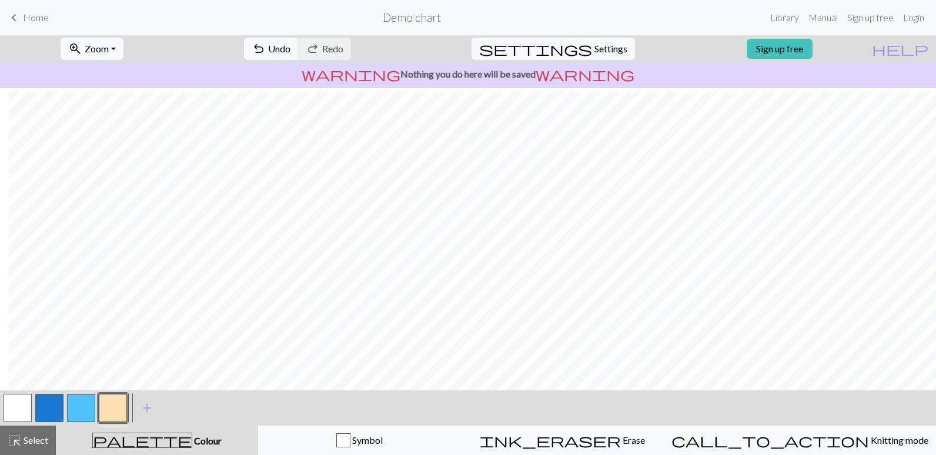
scroll to position [371, 9]
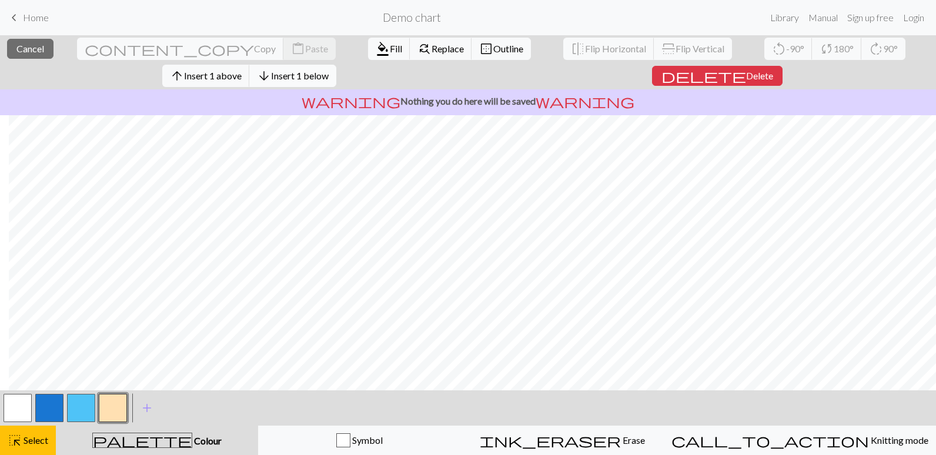
click at [329, 70] on span "Insert 1 below" at bounding box center [300, 75] width 58 height 11
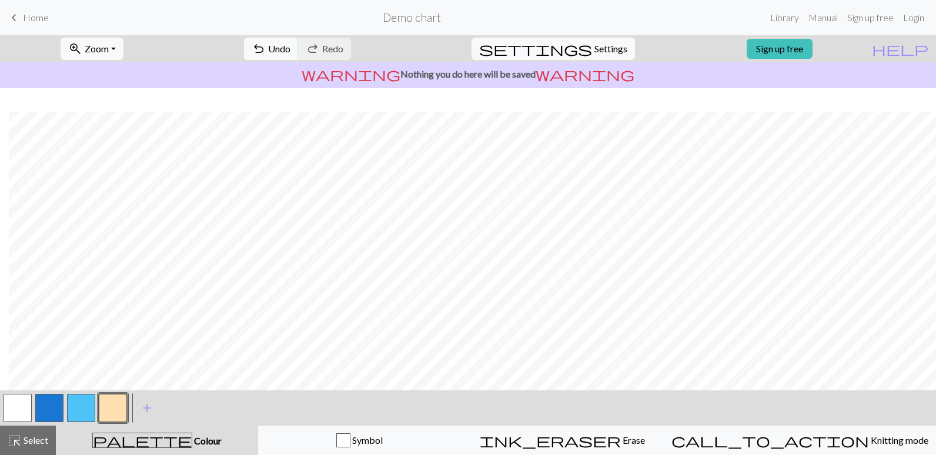
scroll to position [395, 9]
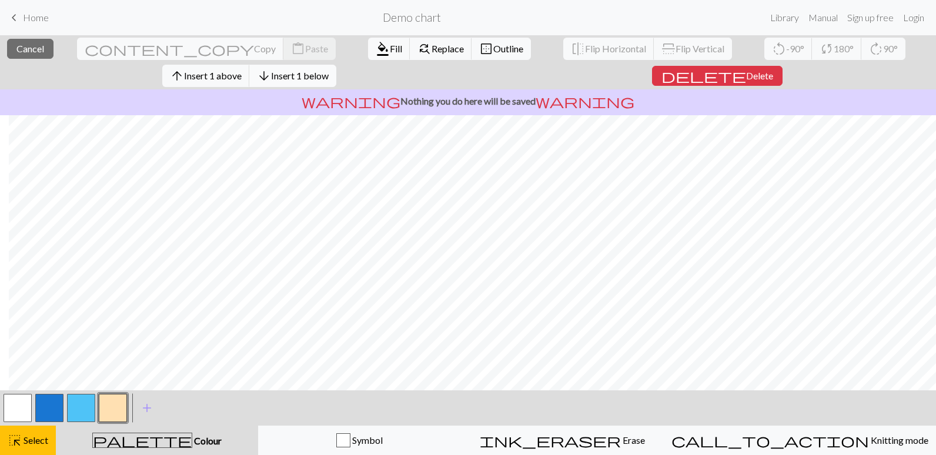
click at [271, 68] on span "arrow_downward" at bounding box center [264, 76] width 14 height 16
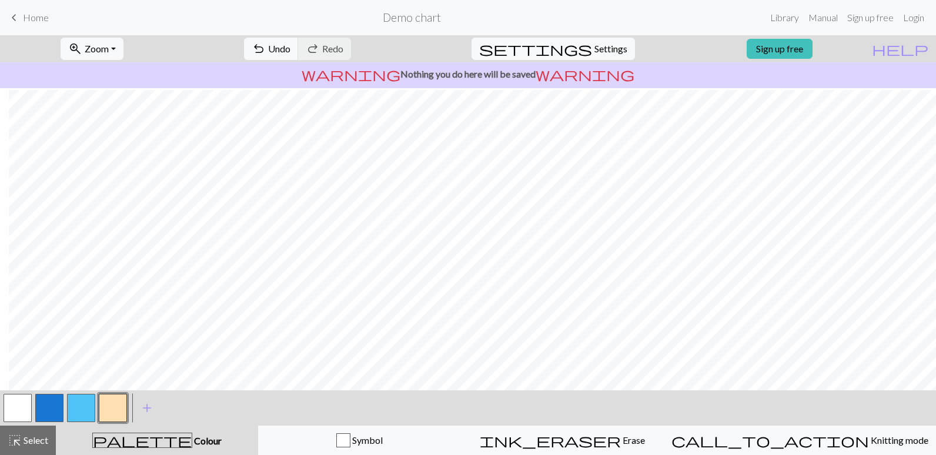
scroll to position [418, 9]
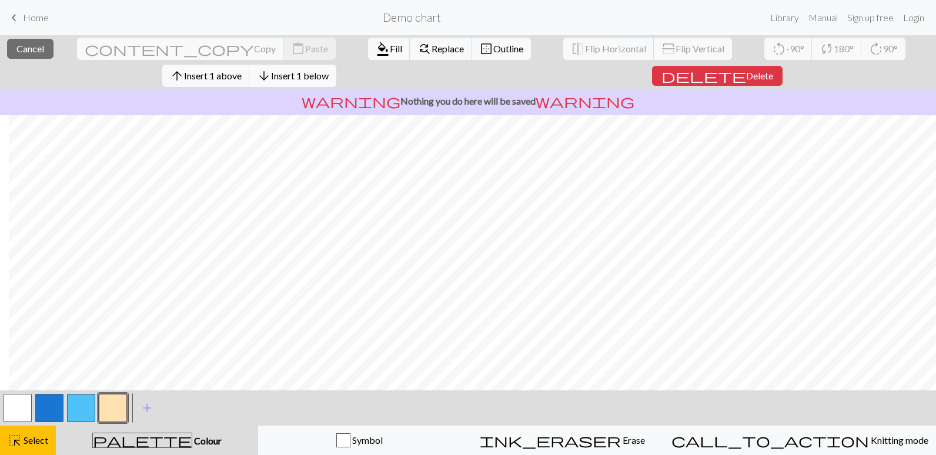
click at [336, 65] on button "arrow_downward Insert 1 below" at bounding box center [292, 76] width 87 height 22
click at [329, 70] on span "Insert 1 below" at bounding box center [300, 75] width 58 height 11
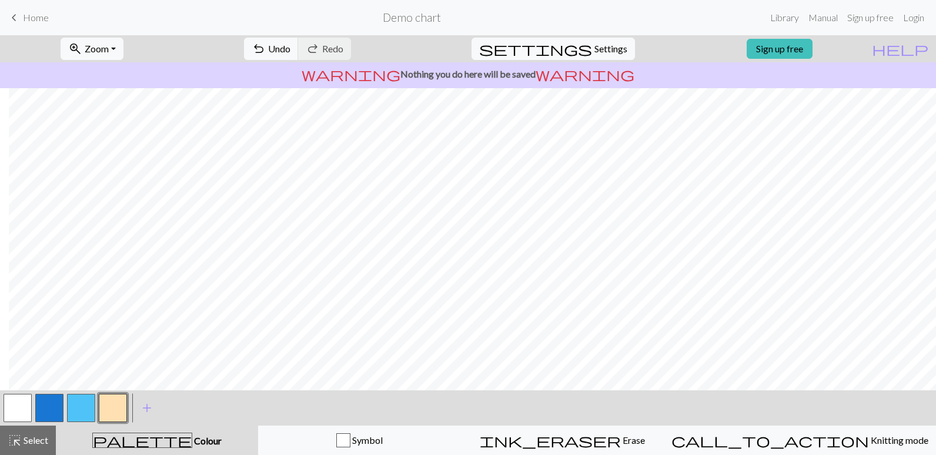
click at [49, 411] on button "button" at bounding box center [49, 408] width 28 height 28
click at [115, 408] on button "button" at bounding box center [113, 408] width 28 height 28
click at [48, 398] on button "button" at bounding box center [49, 408] width 28 height 28
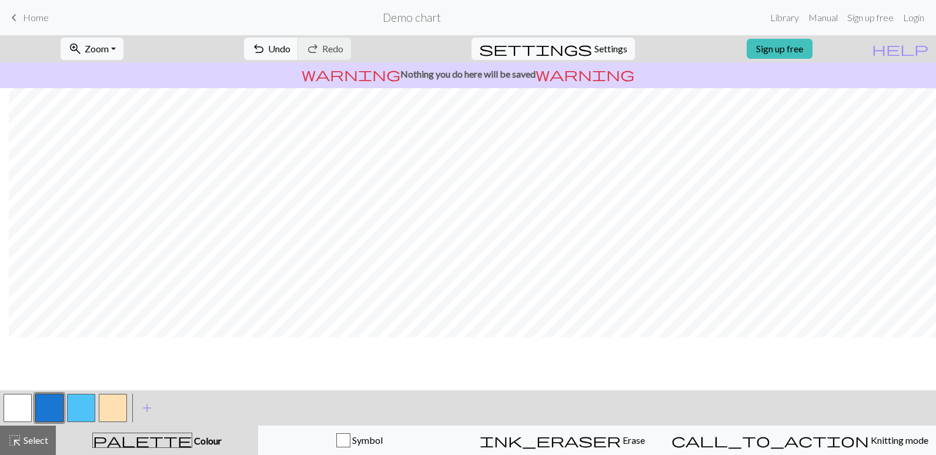
scroll to position [235, 9]
click at [114, 403] on button "button" at bounding box center [113, 408] width 28 height 28
drag, startPoint x: 45, startPoint y: 407, endPoint x: 53, endPoint y: 404, distance: 8.2
click at [49, 405] on button "button" at bounding box center [49, 408] width 28 height 28
click at [115, 406] on button "button" at bounding box center [113, 408] width 28 height 28
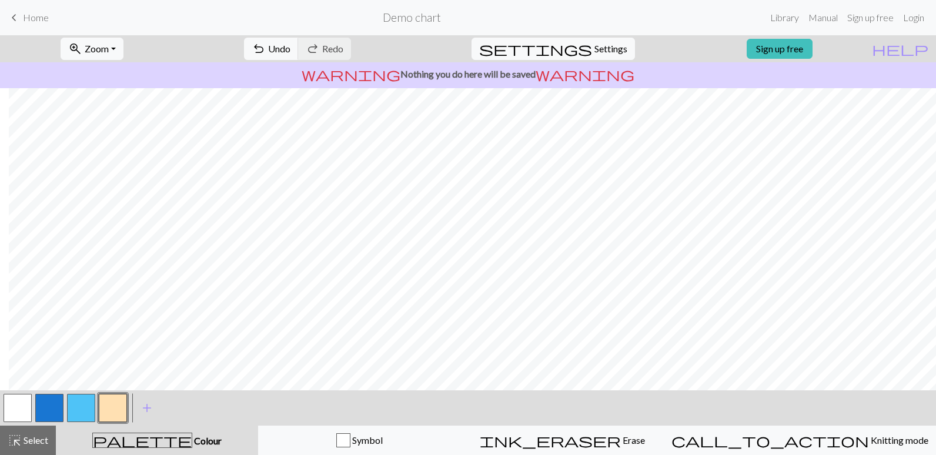
click at [37, 413] on button "button" at bounding box center [49, 408] width 28 height 28
click at [115, 411] on button "button" at bounding box center [113, 408] width 28 height 28
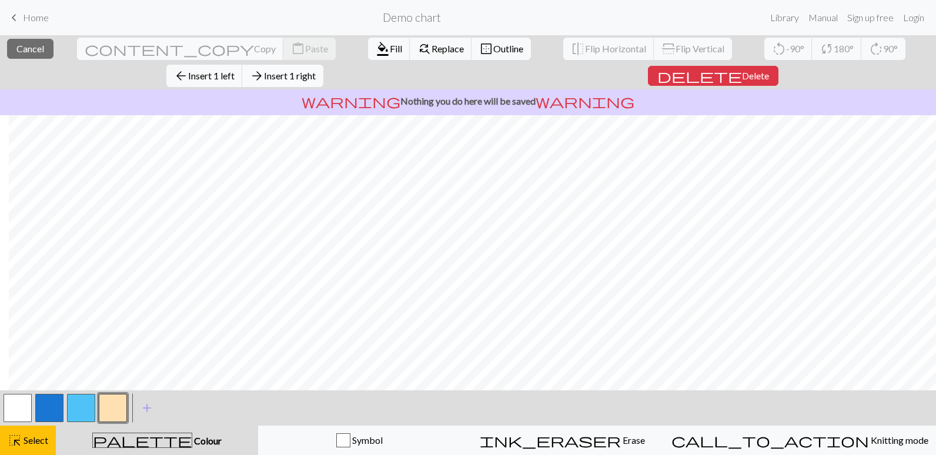
click at [316, 70] on span "Insert 1 right" at bounding box center [290, 75] width 52 height 11
click at [323, 65] on button "arrow_forward Insert 1 right" at bounding box center [282, 76] width 81 height 22
click at [316, 70] on span "Insert 1 right" at bounding box center [290, 75] width 52 height 11
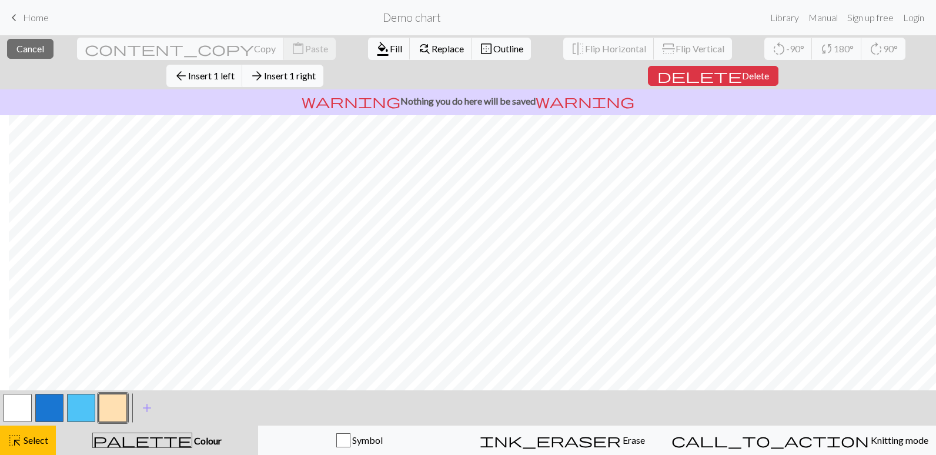
click at [264, 68] on span "arrow_forward" at bounding box center [257, 76] width 14 height 16
click at [316, 70] on span "Insert 1 right" at bounding box center [290, 75] width 52 height 11
click at [264, 68] on span "arrow_forward" at bounding box center [257, 76] width 14 height 16
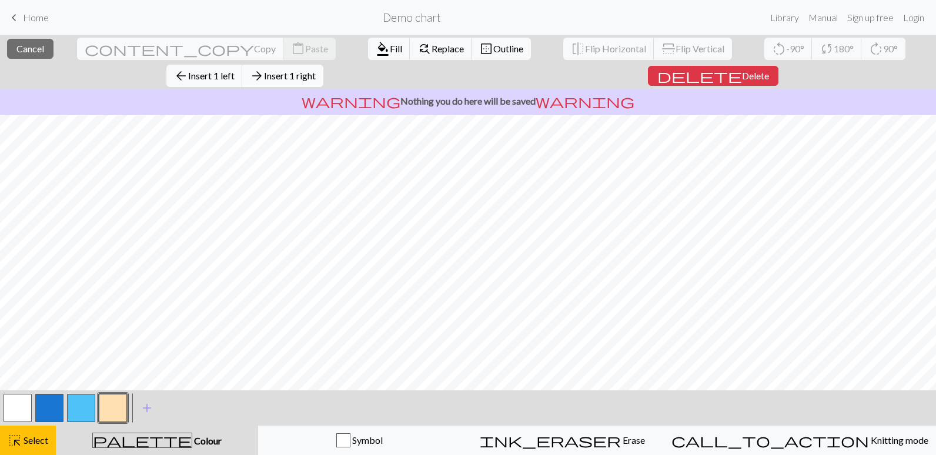
click at [264, 68] on span "arrow_forward" at bounding box center [257, 76] width 14 height 16
click at [316, 70] on span "Insert 1 right" at bounding box center [290, 75] width 52 height 11
click at [264, 68] on span "arrow_forward" at bounding box center [257, 76] width 14 height 16
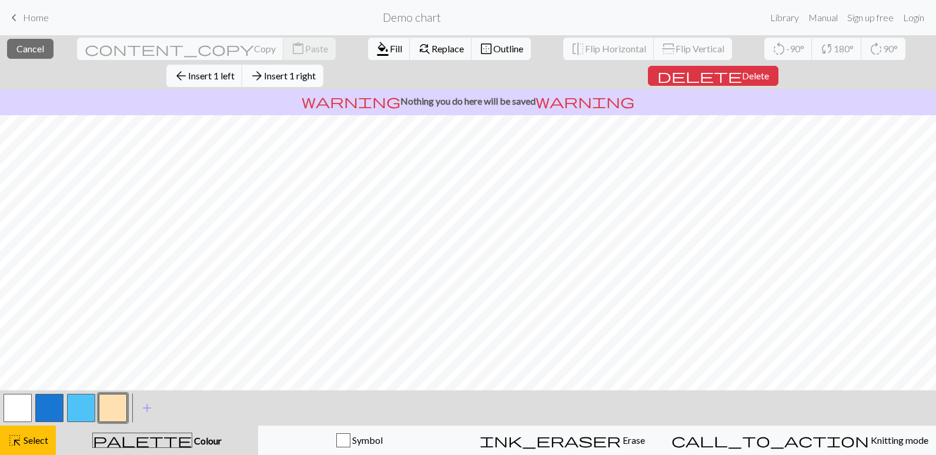
click at [264, 68] on span "arrow_forward" at bounding box center [257, 76] width 14 height 16
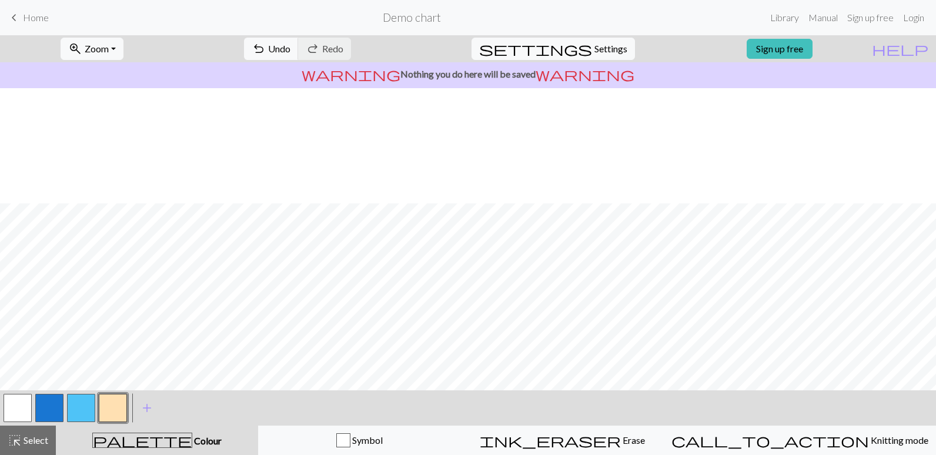
scroll to position [353, 135]
click at [48, 406] on button "button" at bounding box center [49, 408] width 28 height 28
click at [108, 406] on button "button" at bounding box center [113, 408] width 28 height 28
click at [49, 401] on button "button" at bounding box center [49, 408] width 28 height 28
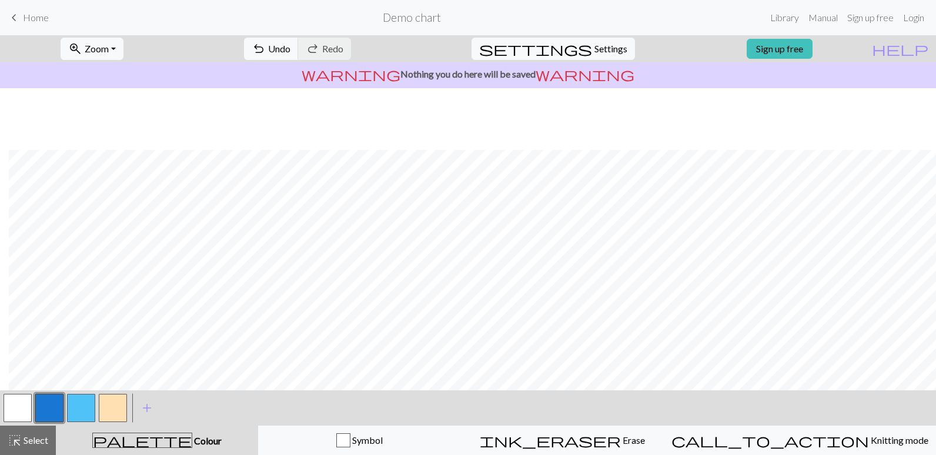
scroll to position [412, 184]
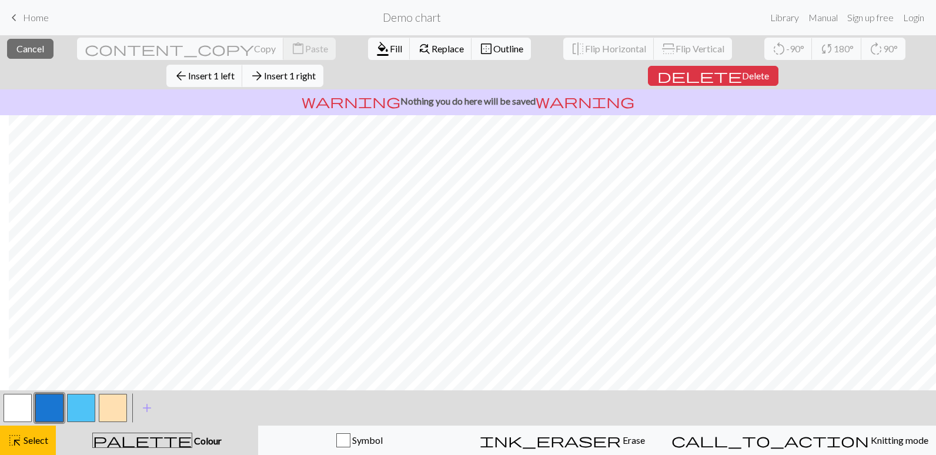
click at [316, 70] on span "Insert 1 right" at bounding box center [290, 75] width 52 height 11
click at [825, 101] on div "warning Nothing you do here will be saved warning" at bounding box center [468, 102] width 936 height 26
click at [264, 68] on span "arrow_forward" at bounding box center [257, 76] width 14 height 16
click at [316, 70] on span "Insert 1 right" at bounding box center [290, 75] width 52 height 11
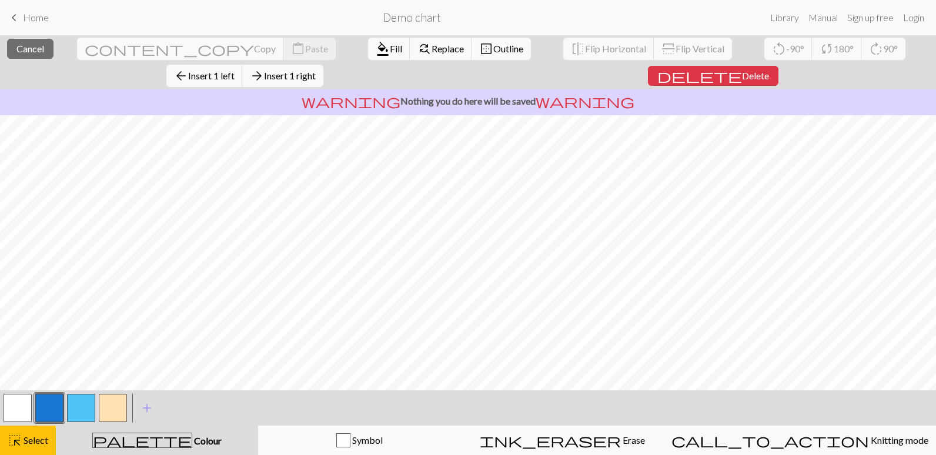
drag, startPoint x: 866, startPoint y: 46, endPoint x: 850, endPoint y: 74, distance: 31.9
click at [316, 70] on span "Insert 1 right" at bounding box center [290, 75] width 52 height 11
drag, startPoint x: 864, startPoint y: 44, endPoint x: 848, endPoint y: 76, distance: 36.0
click at [316, 70] on span "Insert 1 right" at bounding box center [290, 75] width 52 height 11
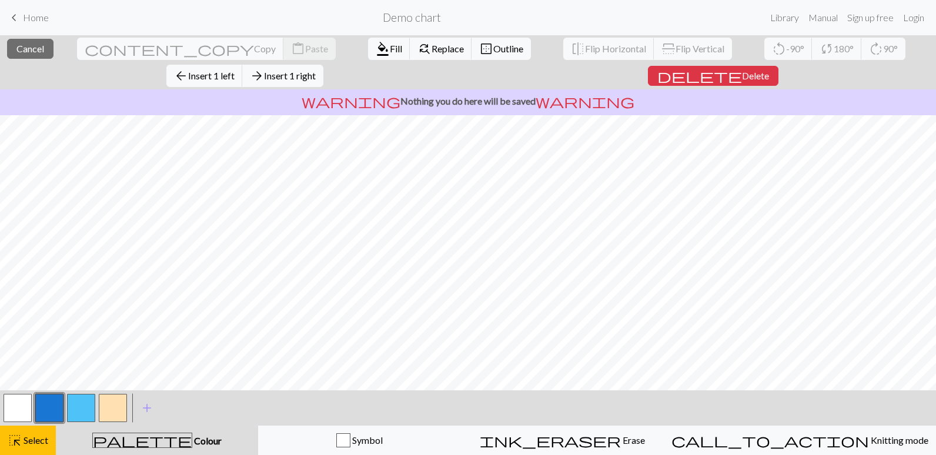
drag, startPoint x: 857, startPoint y: 55, endPoint x: 854, endPoint y: 64, distance: 9.3
click at [264, 68] on span "arrow_forward" at bounding box center [257, 76] width 14 height 16
click at [316, 70] on span "Insert 1 right" at bounding box center [290, 75] width 52 height 11
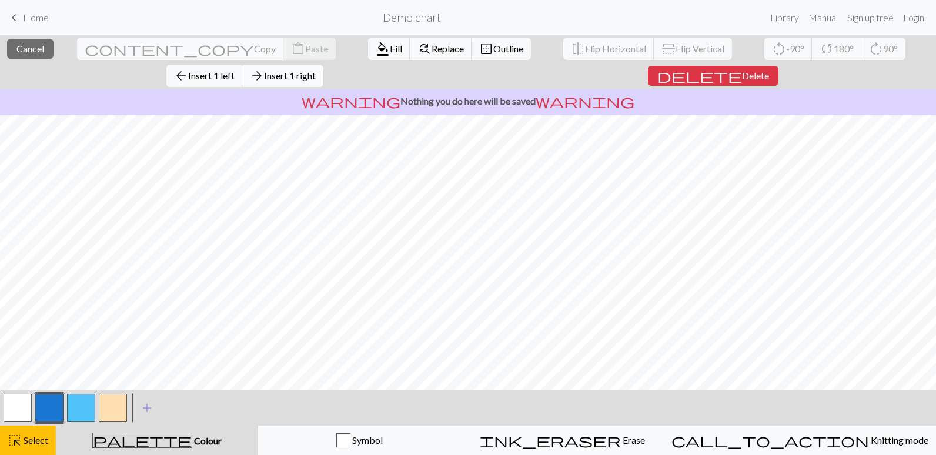
click at [316, 70] on span "Insert 1 right" at bounding box center [290, 75] width 52 height 11
drag, startPoint x: 858, startPoint y: 46, endPoint x: 843, endPoint y: 68, distance: 27.1
click at [264, 68] on span "arrow_forward" at bounding box center [257, 76] width 14 height 16
drag, startPoint x: 862, startPoint y: 49, endPoint x: 849, endPoint y: 64, distance: 19.1
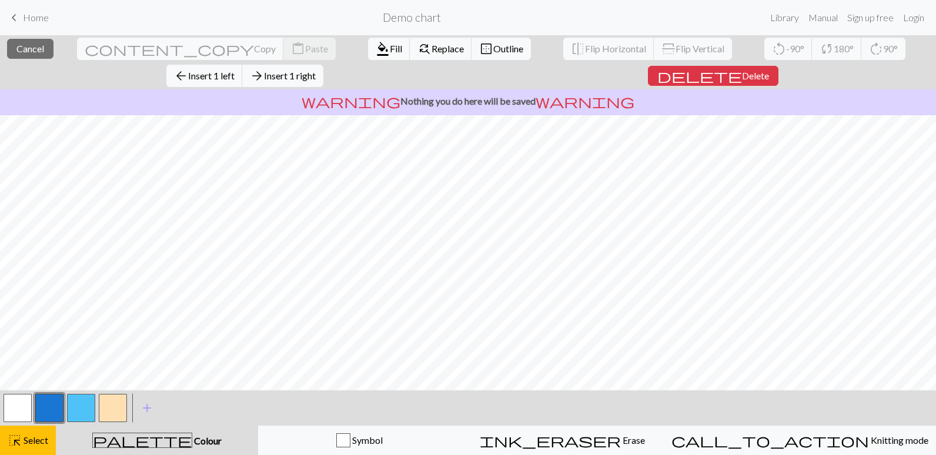
click at [264, 68] on span "arrow_forward" at bounding box center [257, 76] width 14 height 16
click at [316, 70] on span "Insert 1 right" at bounding box center [290, 75] width 52 height 11
click at [264, 68] on span "arrow_forward" at bounding box center [257, 76] width 14 height 16
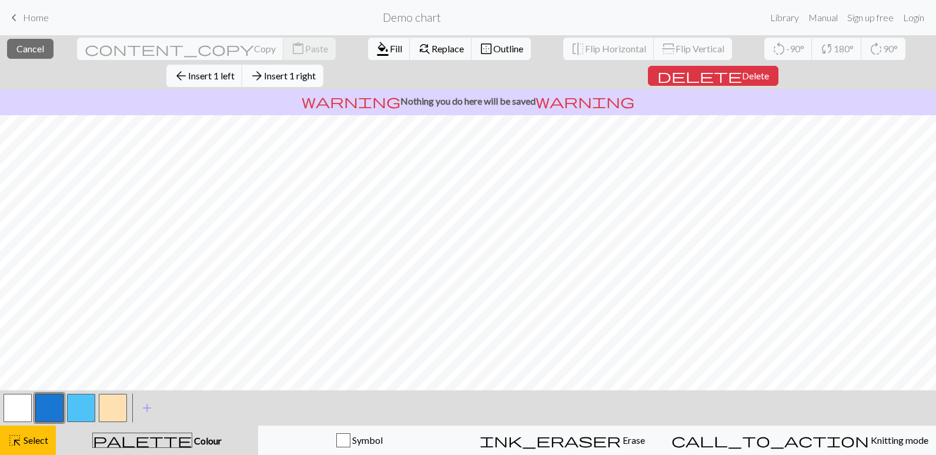
click at [316, 70] on span "Insert 1 right" at bounding box center [290, 75] width 52 height 11
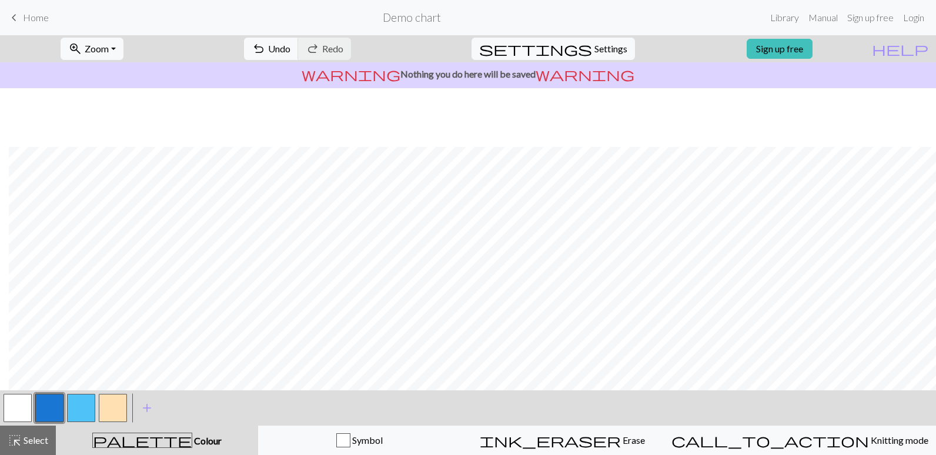
scroll to position [235, 500]
click at [111, 409] on button "button" at bounding box center [113, 408] width 28 height 28
click at [44, 410] on button "button" at bounding box center [49, 408] width 28 height 28
click at [118, 404] on button "button" at bounding box center [113, 408] width 28 height 28
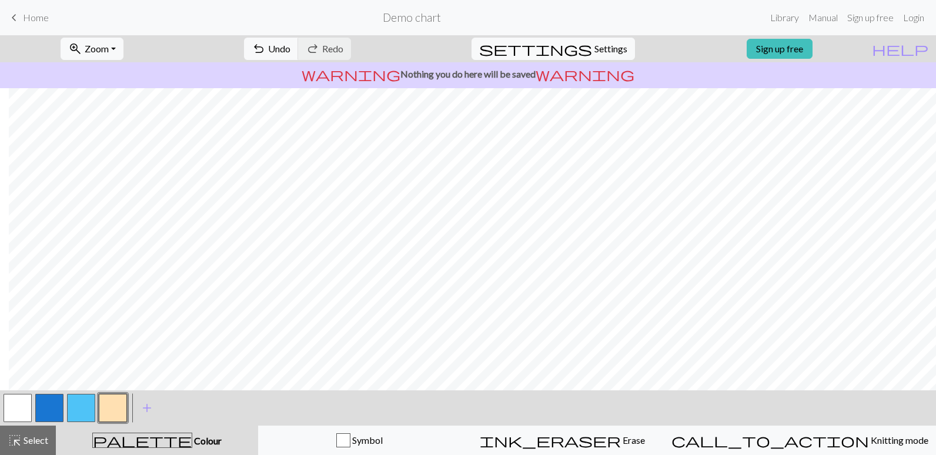
click at [60, 410] on button "button" at bounding box center [49, 408] width 28 height 28
click at [114, 411] on button "button" at bounding box center [113, 408] width 28 height 28
click at [54, 413] on button "button" at bounding box center [49, 408] width 28 height 28
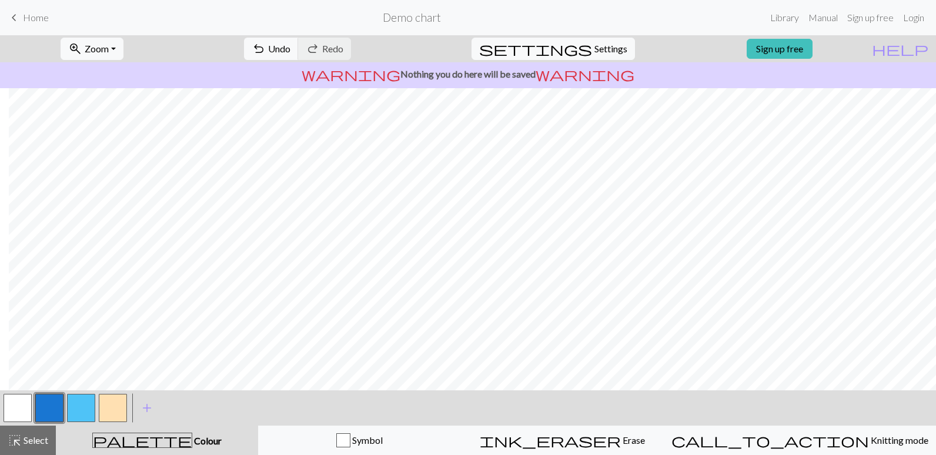
drag, startPoint x: 114, startPoint y: 403, endPoint x: 193, endPoint y: 389, distance: 80.5
click at [118, 403] on button "button" at bounding box center [113, 408] width 28 height 28
click at [58, 410] on button "button" at bounding box center [49, 408] width 28 height 28
click at [124, 405] on button "button" at bounding box center [113, 408] width 28 height 28
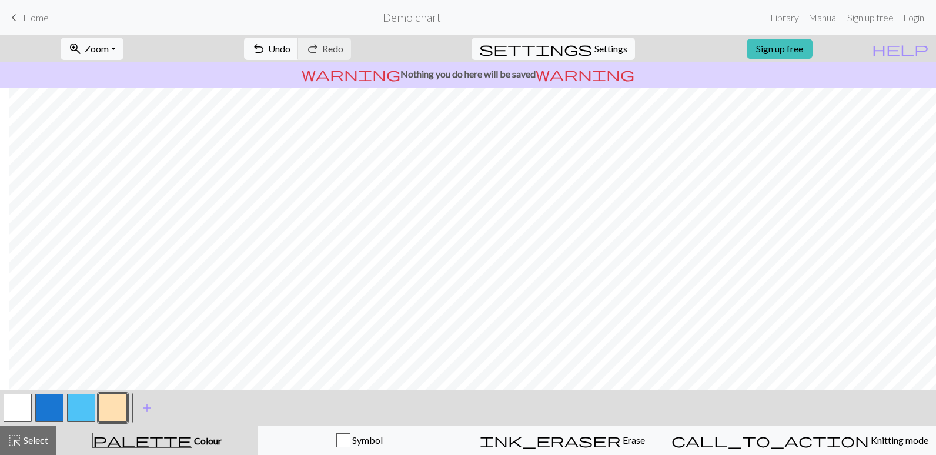
click at [46, 411] on button "button" at bounding box center [49, 408] width 28 height 28
click at [115, 412] on button "button" at bounding box center [113, 408] width 28 height 28
click at [42, 406] on button "button" at bounding box center [49, 408] width 28 height 28
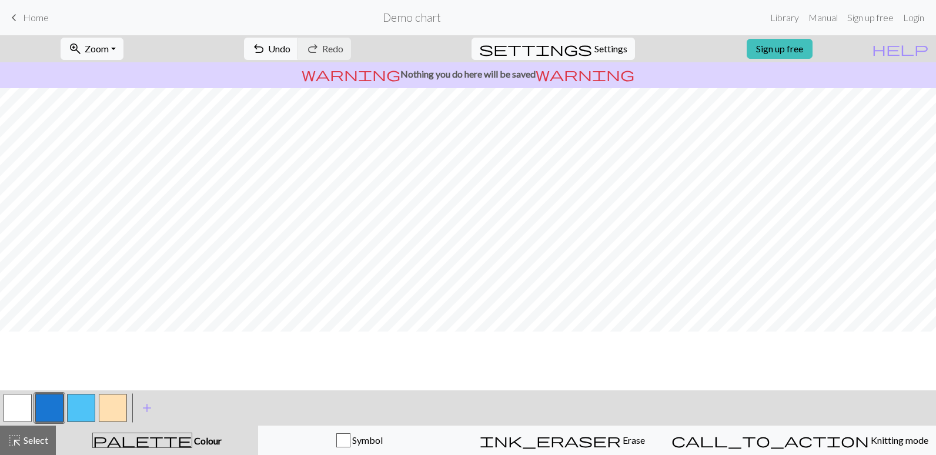
scroll to position [0, 345]
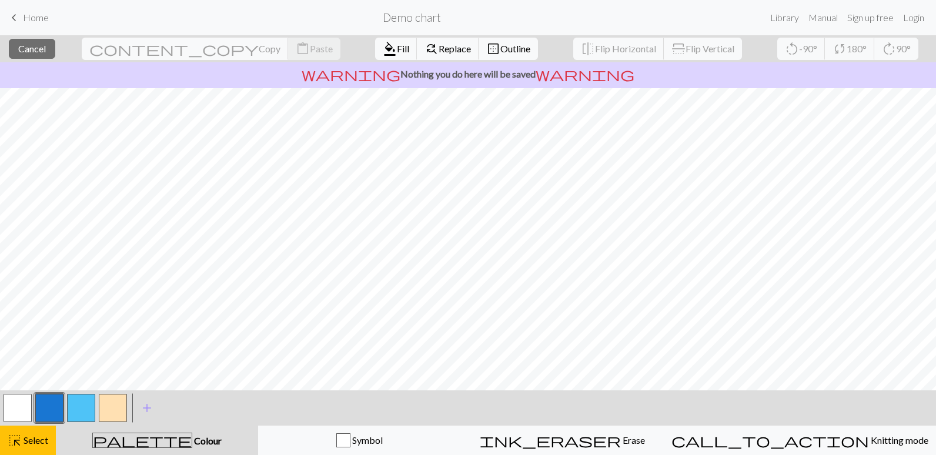
click at [681, 68] on p "warning Nothing you do here will be saved warning" at bounding box center [468, 74] width 927 height 14
click at [39, 51] on span "Cancel" at bounding box center [32, 48] width 28 height 11
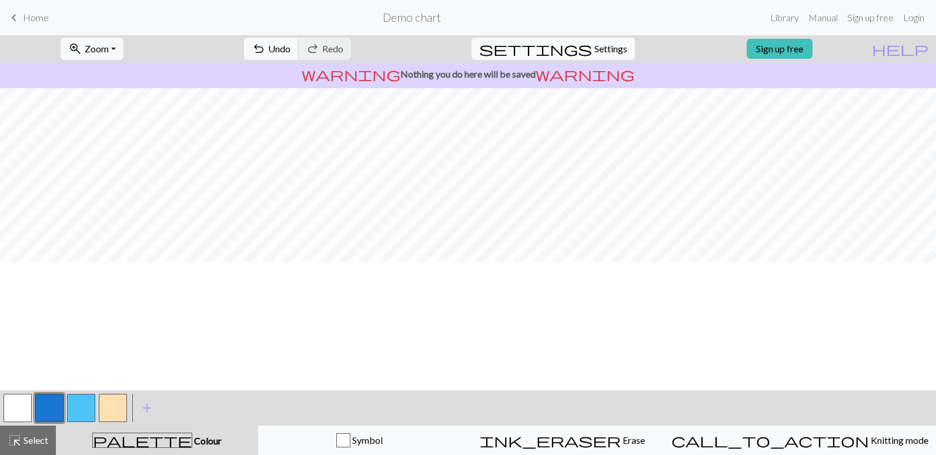
scroll to position [0, 345]
drag, startPoint x: 673, startPoint y: 196, endPoint x: 516, endPoint y: 60, distance: 208.0
click at [516, 59] on div "zoom_in Zoom Zoom Fit all Fit width Fit height 50% 100% 150% 200% undo Undo Und…" at bounding box center [432, 48] width 865 height 27
click at [598, 50] on span "Settings" at bounding box center [611, 49] width 33 height 14
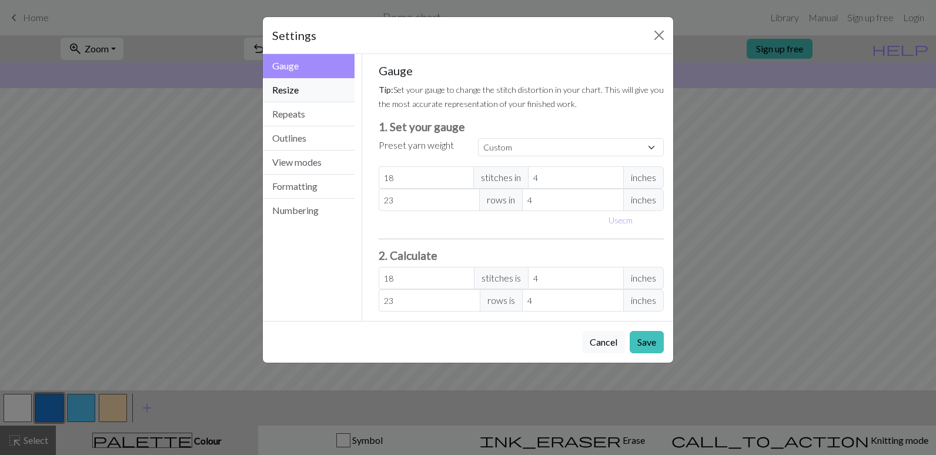
click at [294, 90] on button "Resize" at bounding box center [309, 90] width 92 height 24
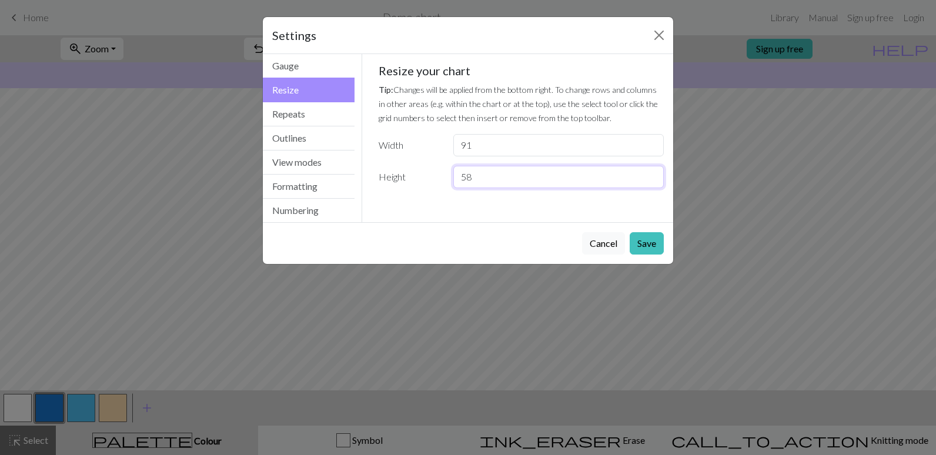
drag, startPoint x: 484, startPoint y: 178, endPoint x: 460, endPoint y: 174, distance: 24.5
click at [460, 174] on input "58" at bounding box center [558, 177] width 211 height 22
type input "70"
click at [650, 239] on button "Save" at bounding box center [647, 243] width 34 height 22
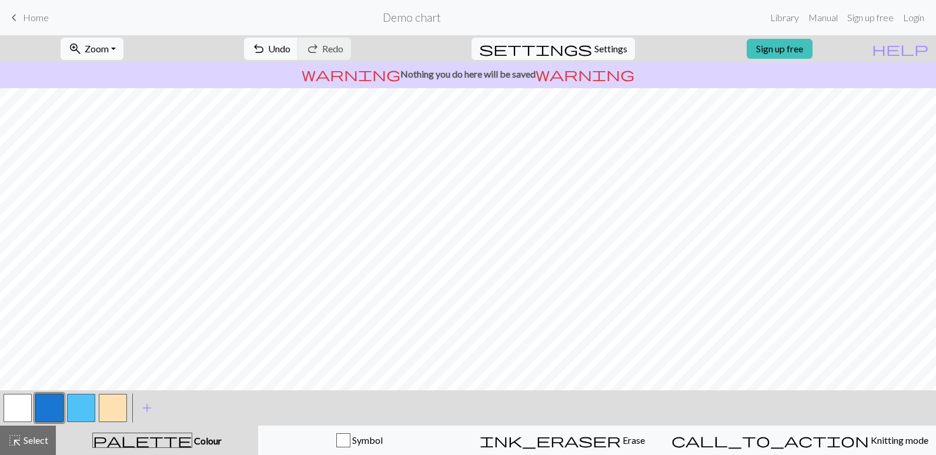
drag, startPoint x: 177, startPoint y: 66, endPoint x: 166, endPoint y: 78, distance: 16.7
click at [166, 78] on p "warning Nothing you do here will be saved warning" at bounding box center [468, 74] width 927 height 14
